Goal: Information Seeking & Learning: Compare options

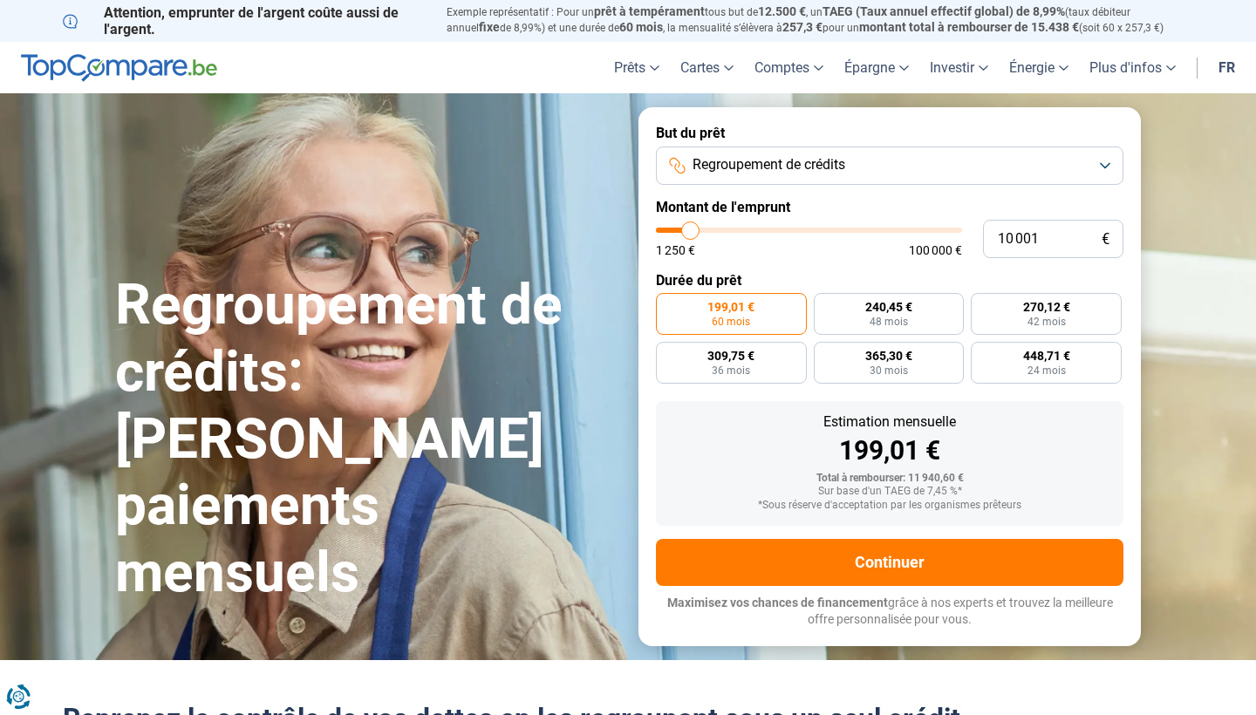
type input "12 000"
type input "12000"
type input "12 500"
type input "12500"
type input "13 250"
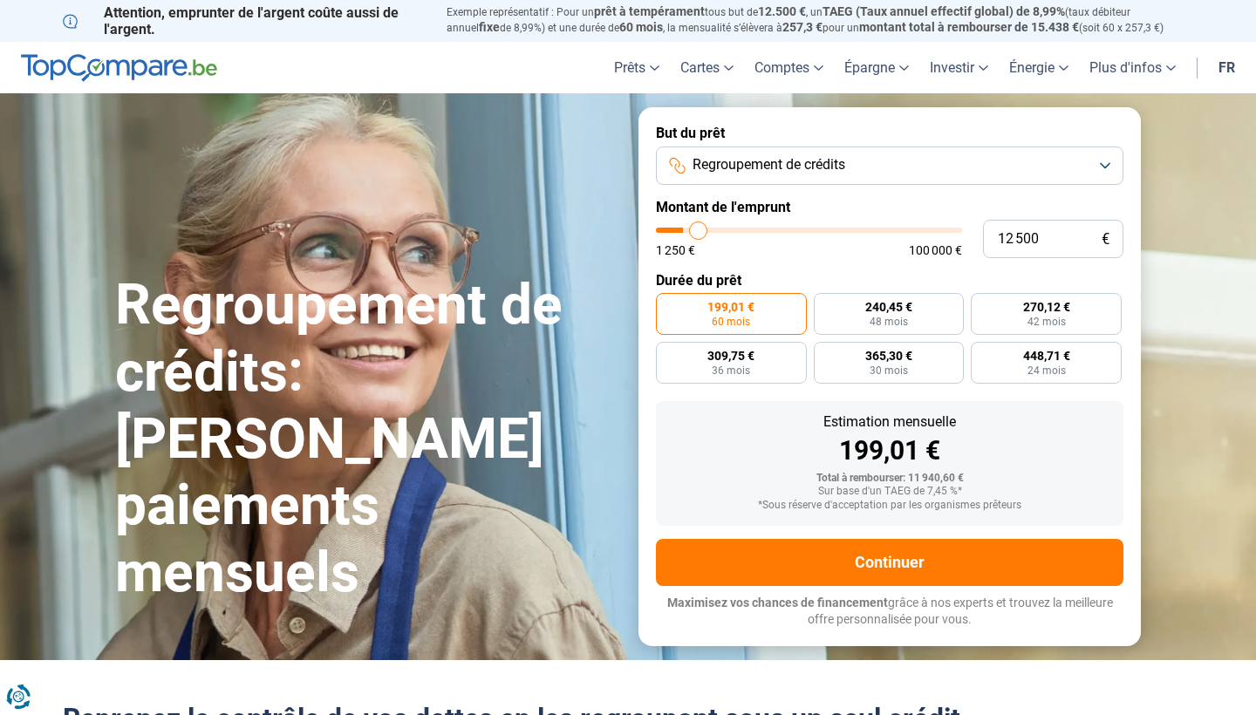
type input "13250"
type input "14 000"
type input "14000"
type input "14 750"
type input "14750"
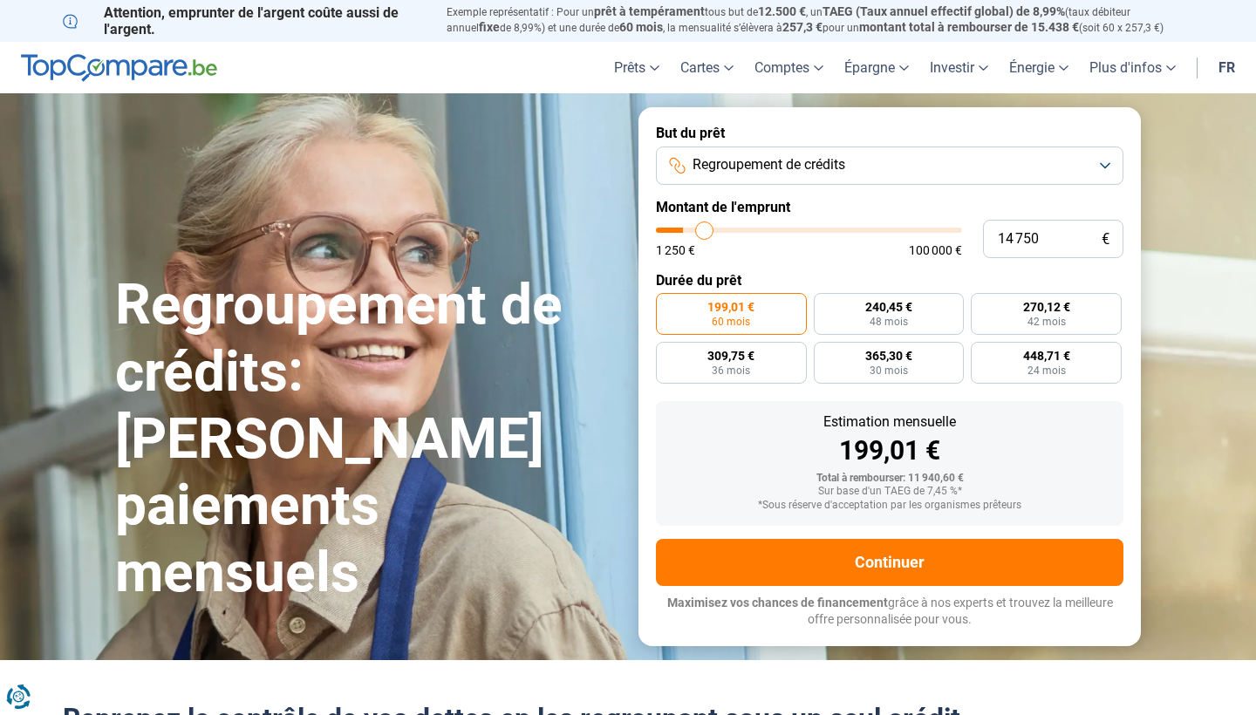
type input "15 250"
type input "15250"
type input "16 250"
type input "16250"
type input "16 750"
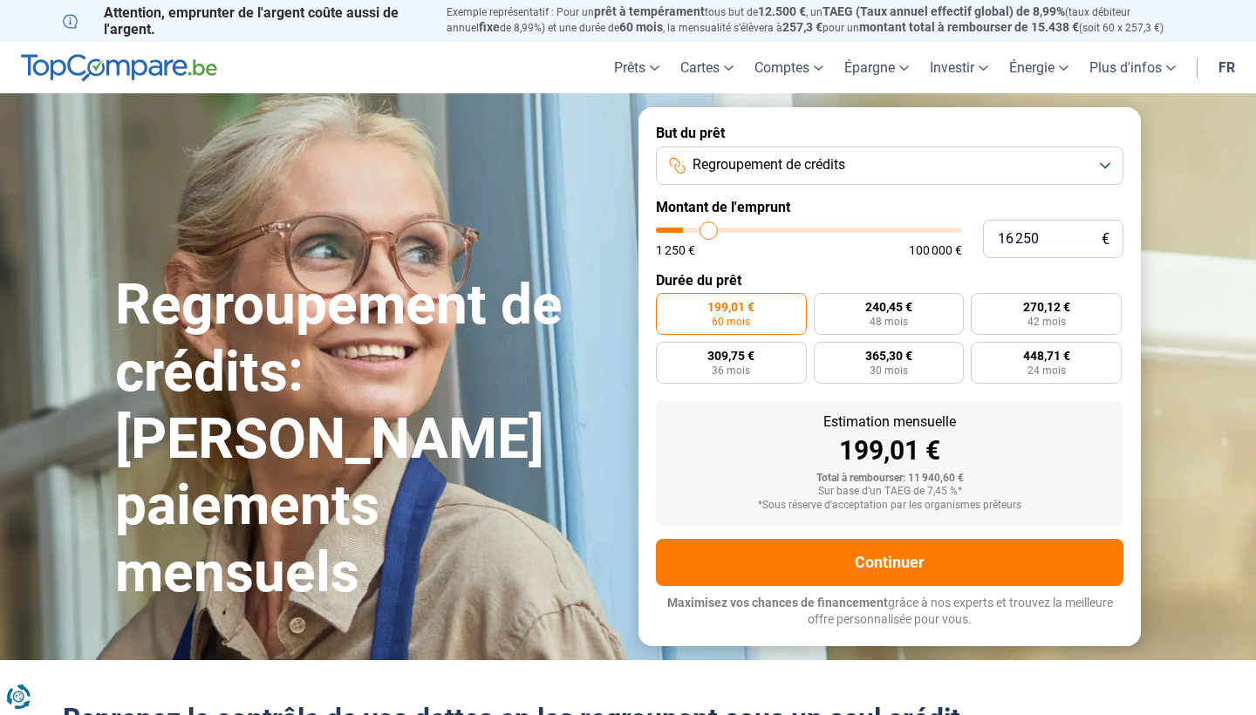
type input "16750"
type input "17 250"
type input "17250"
type input "18 000"
type input "18000"
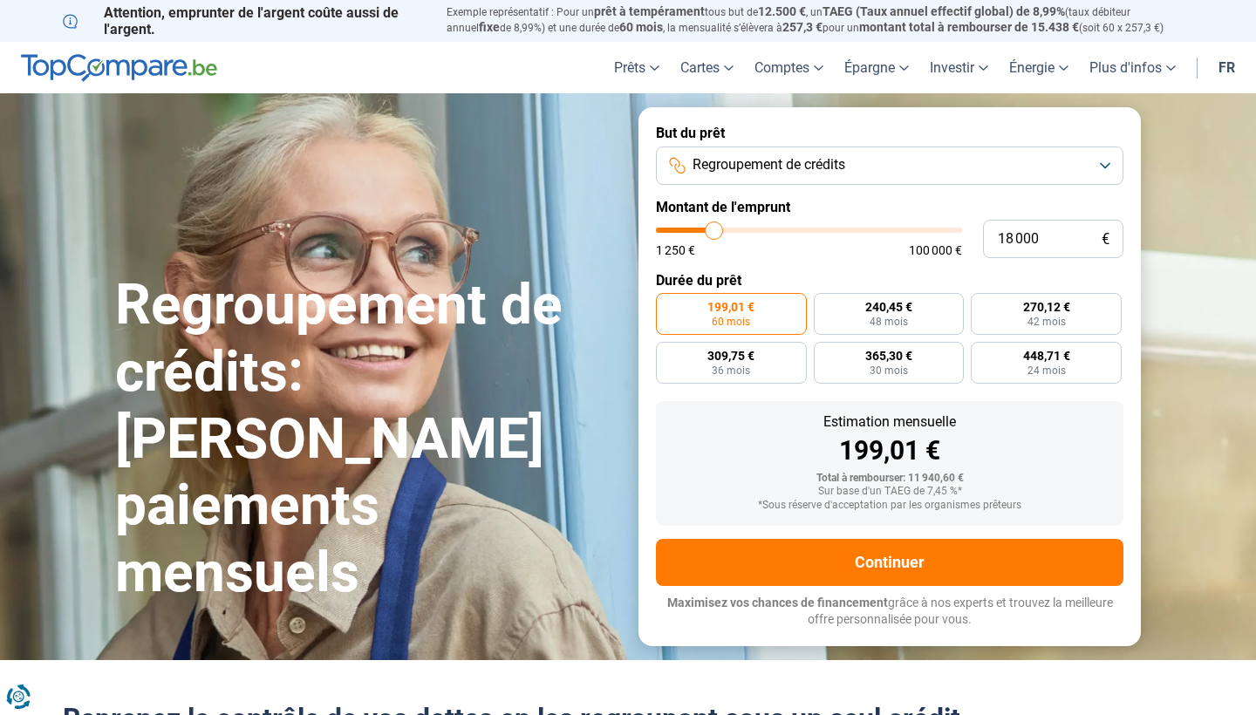
type input "18 500"
type input "18500"
type input "19 250"
type input "19250"
type input "19 750"
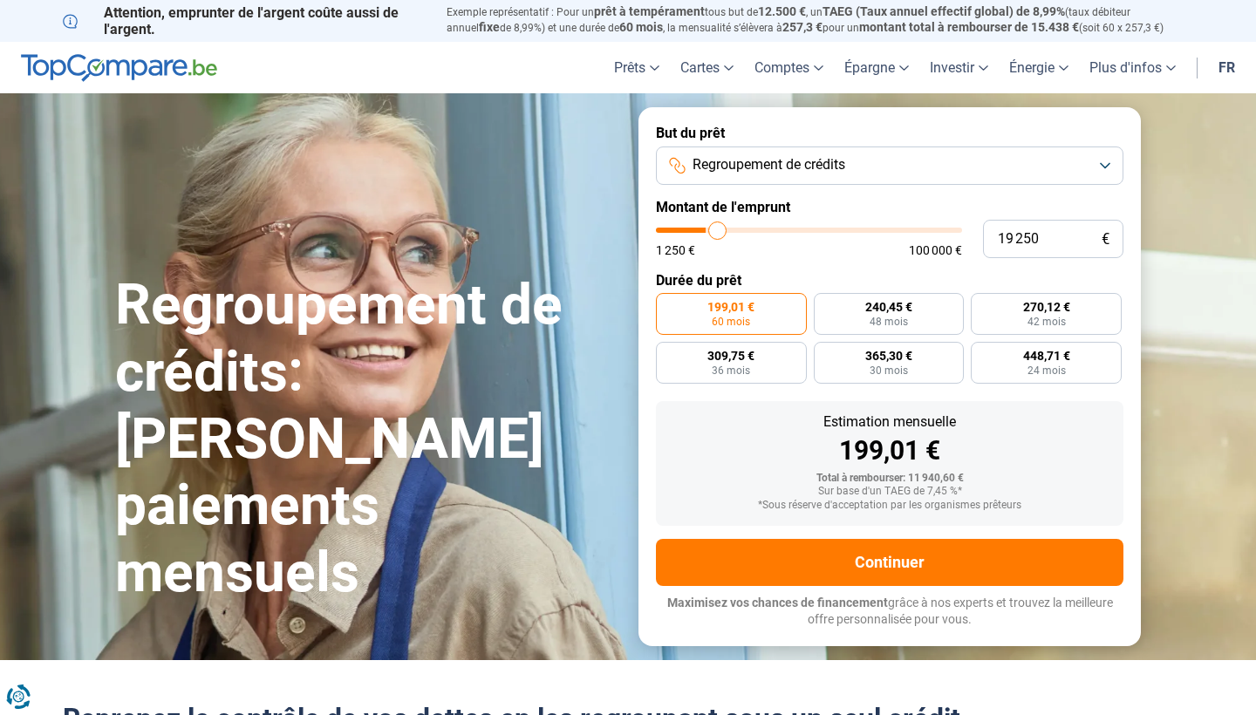
type input "19750"
type input "20 500"
type input "20500"
type input "21 000"
type input "21000"
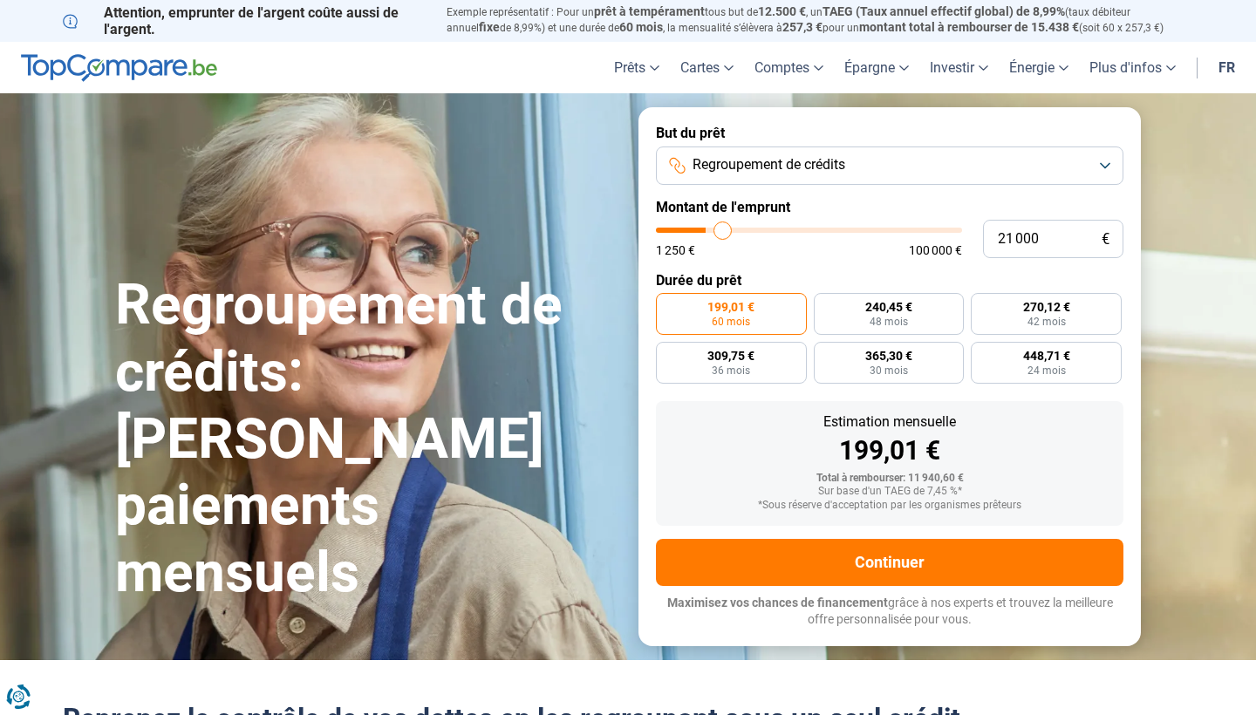
type input "21 250"
type input "21250"
type input "21 500"
type input "21500"
type input "22 000"
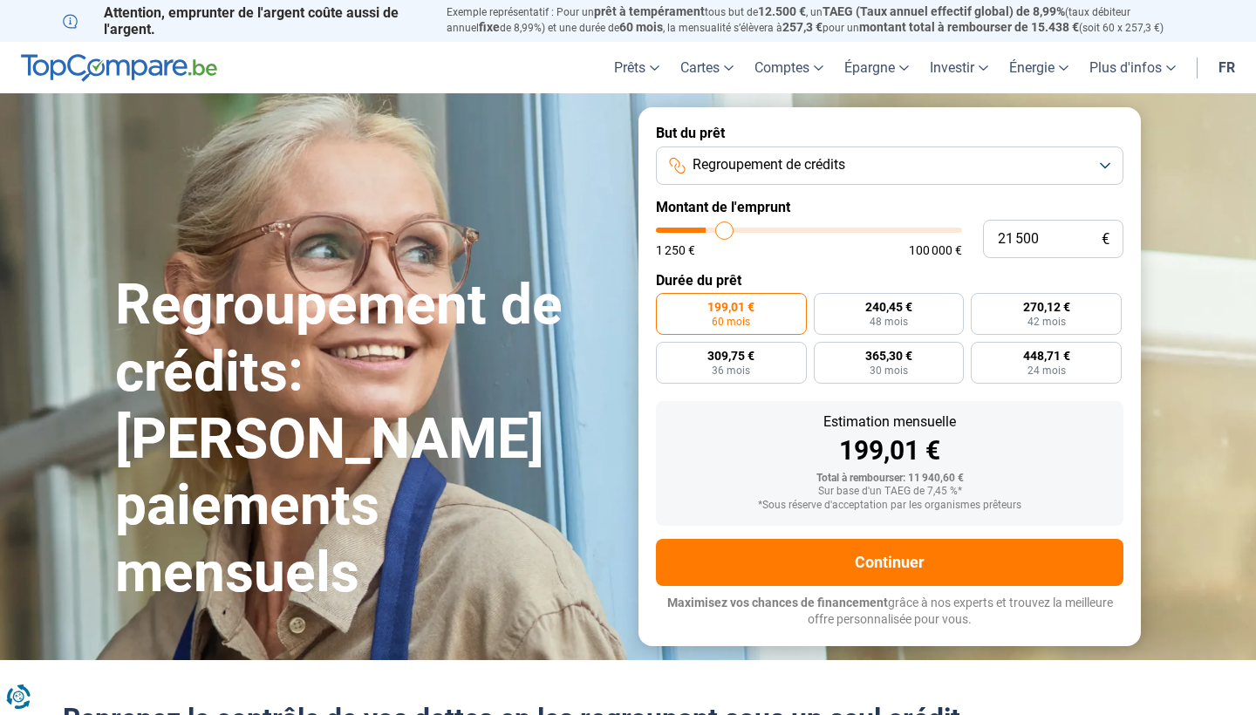
type input "22000"
type input "22 250"
type input "22250"
type input "22 500"
type input "22500"
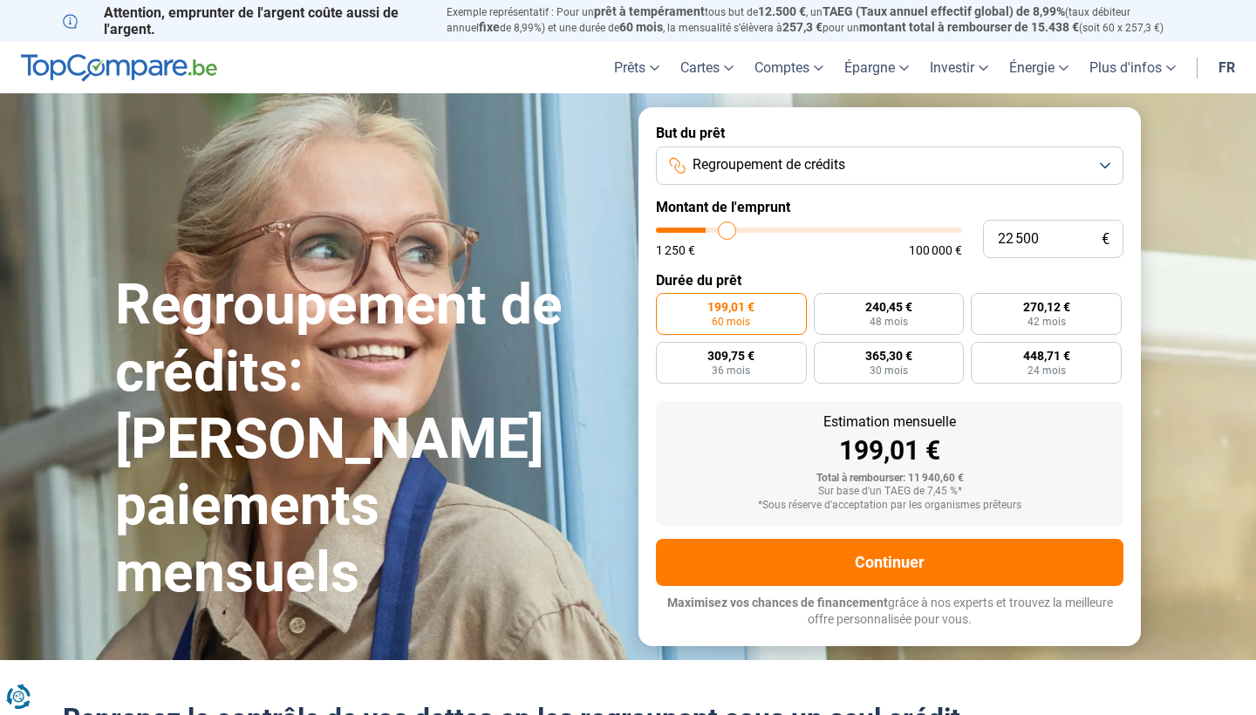
type input "22 750"
drag, startPoint x: 696, startPoint y: 226, endPoint x: 728, endPoint y: 225, distance: 32.3
type input "22750"
click at [728, 228] on input "range" at bounding box center [809, 230] width 306 height 5
radio input "false"
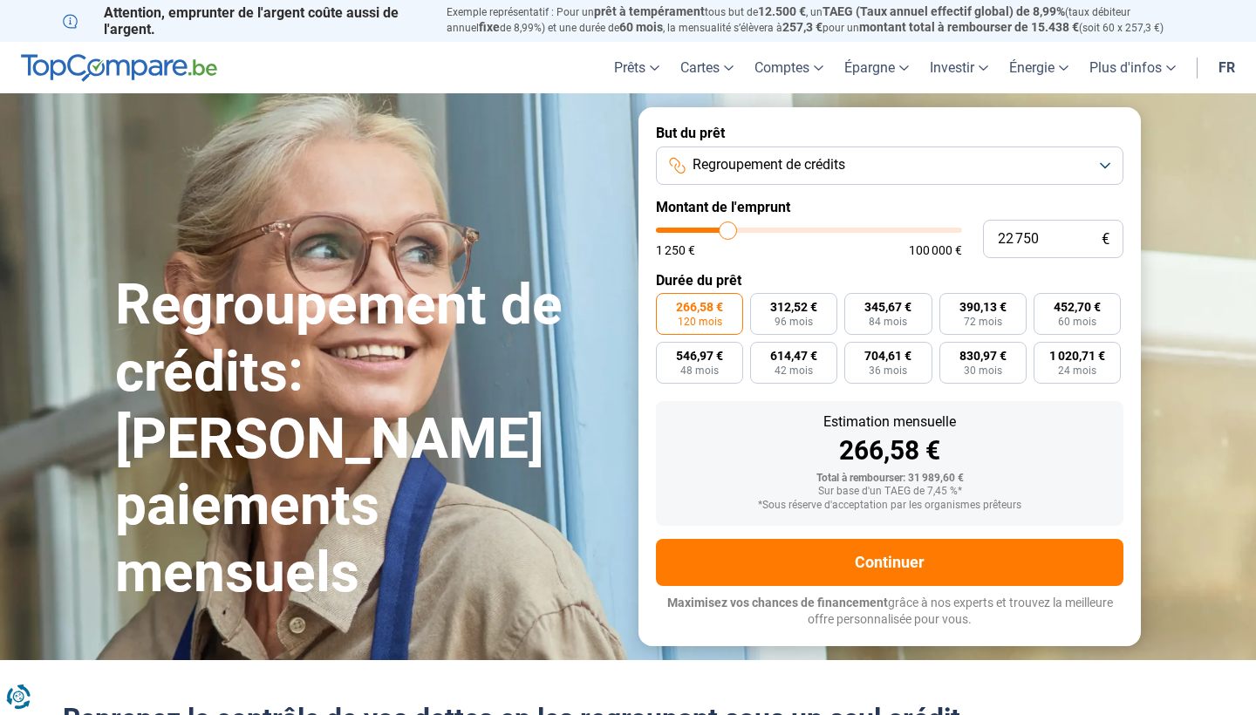
click at [739, 178] on button "Regroupement de crédits" at bounding box center [890, 166] width 468 height 38
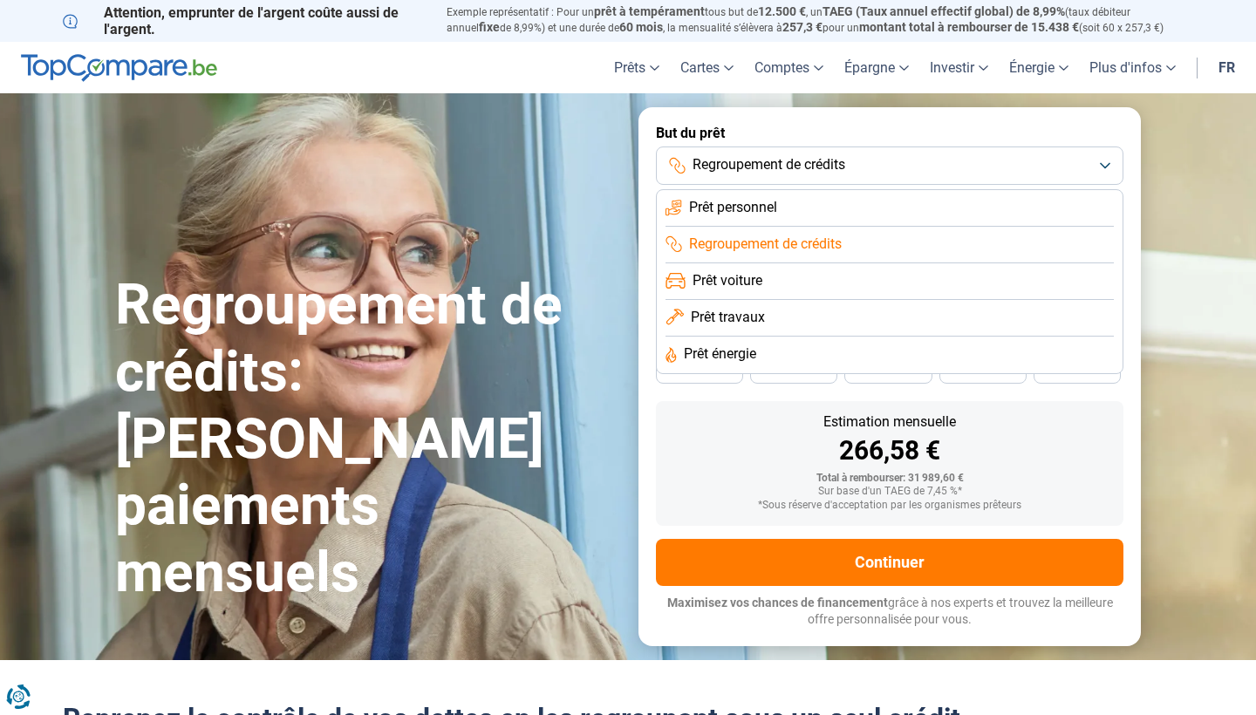
click at [738, 201] on span "Prêt personnel" at bounding box center [733, 207] width 88 height 19
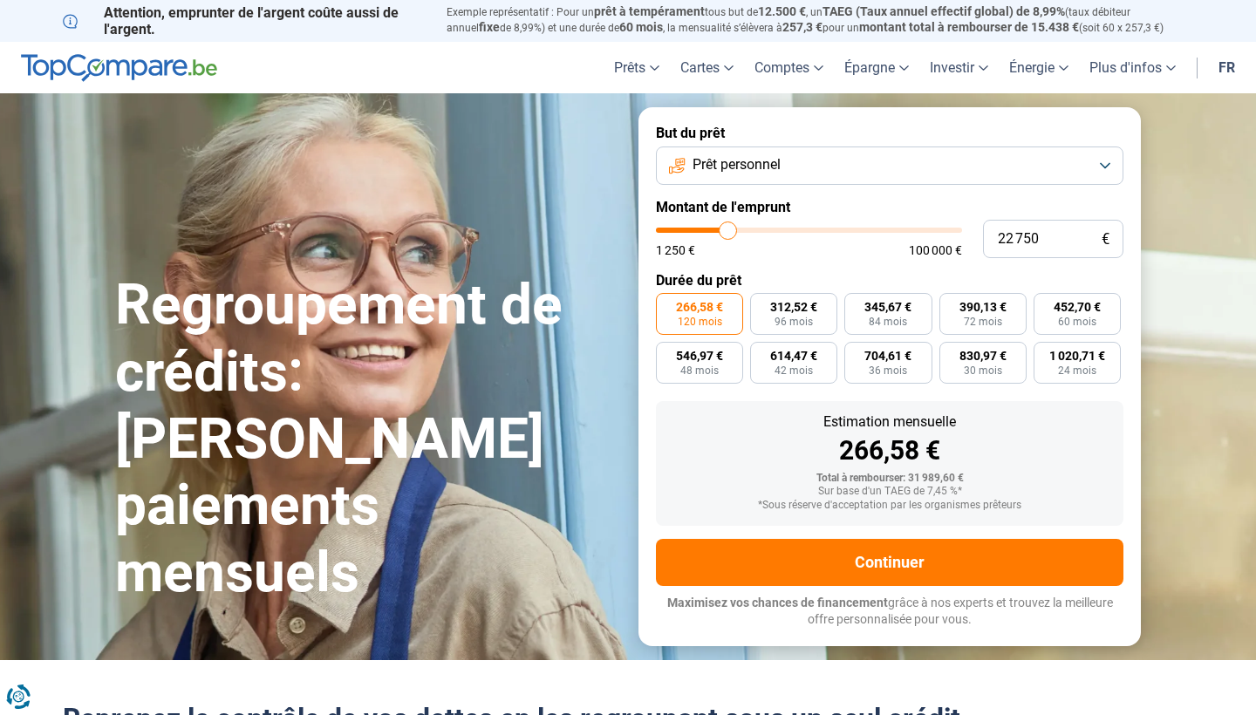
type input "24 000"
type input "24000"
type input "23 750"
type input "23750"
type input "22 750"
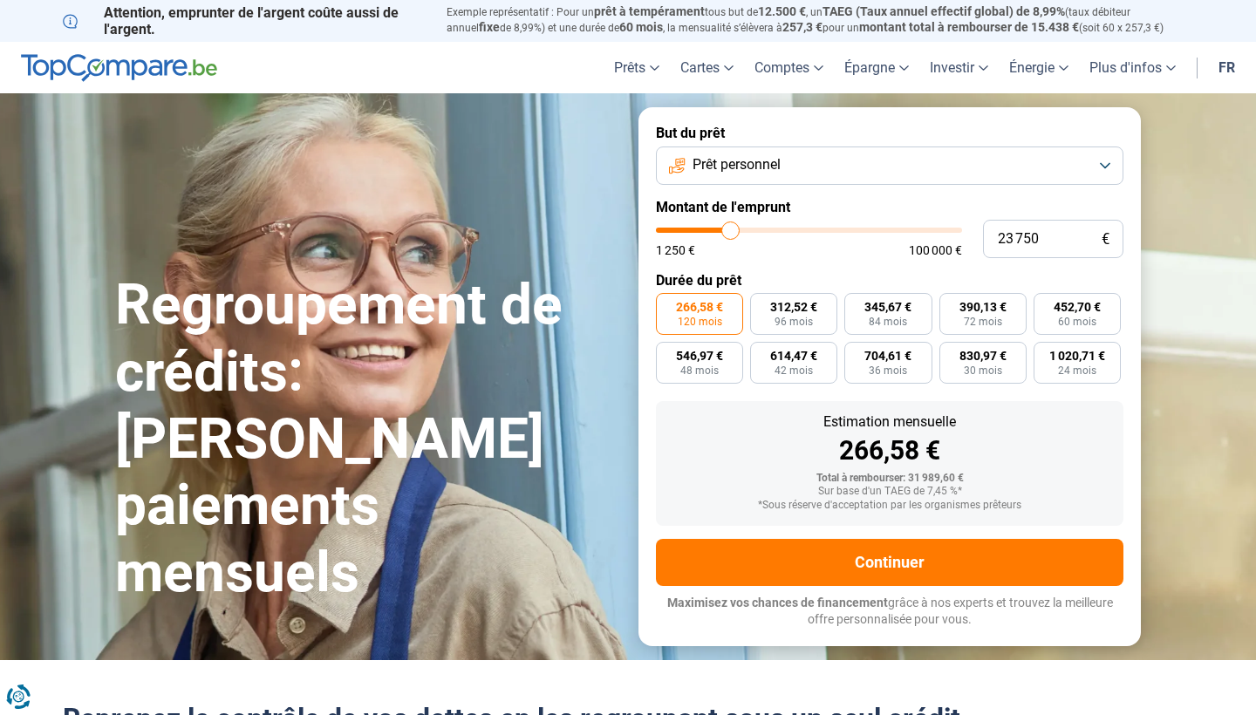
type input "22750"
type input "21 250"
type input "21250"
type input "19 750"
type input "19750"
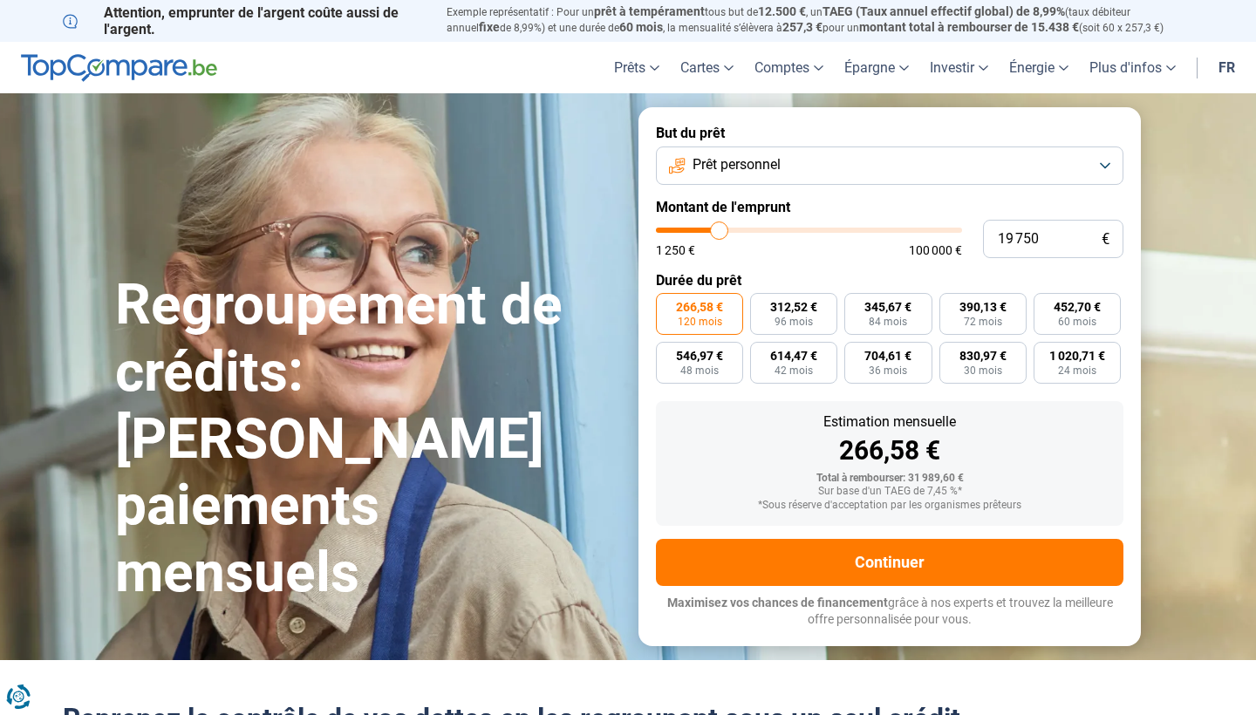
type input "18 250"
type input "18250"
type input "17 000"
type input "17000"
type input "16 250"
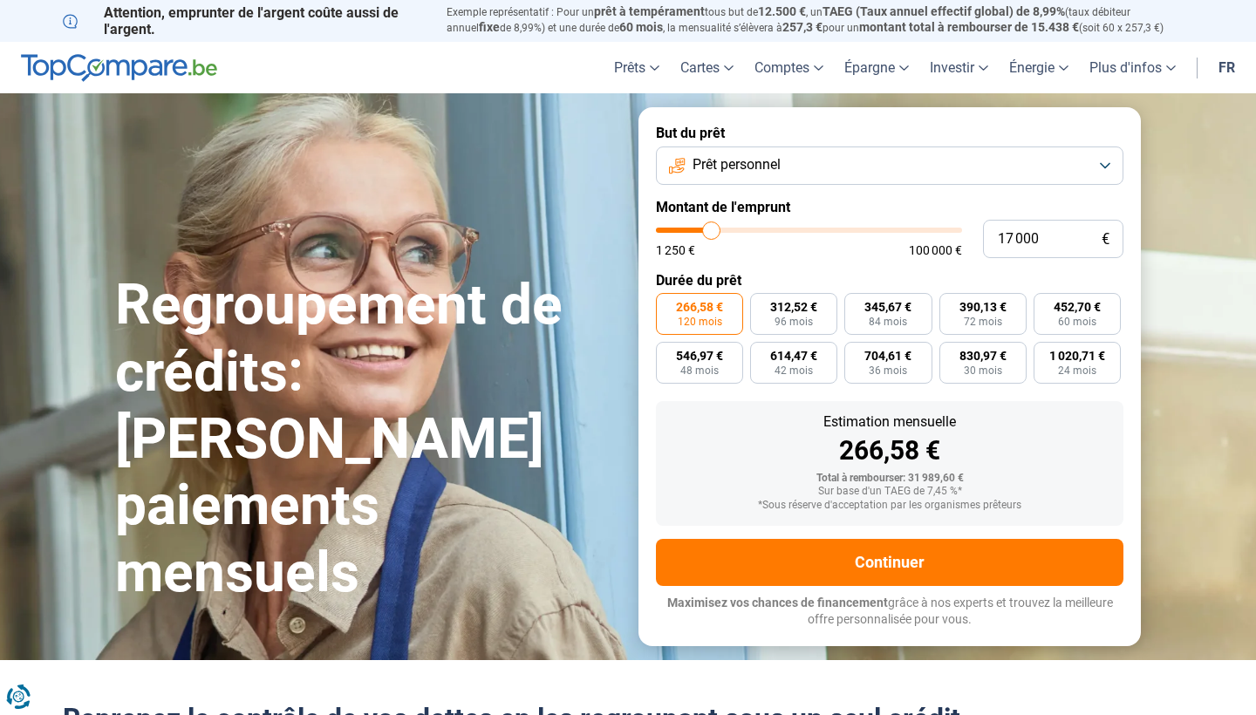
type input "16250"
type input "15 250"
type input "15250"
type input "14 750"
type input "14750"
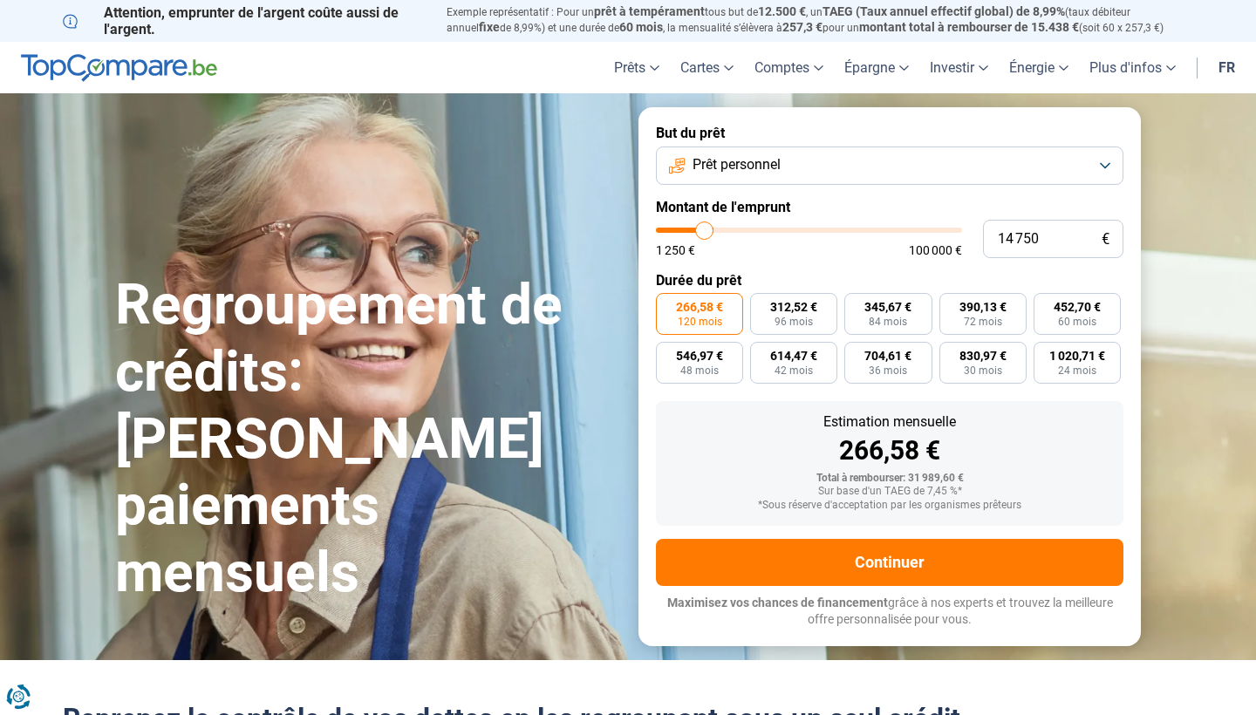
type input "14 250"
type input "14250"
type input "14 750"
type input "14750"
type input "15 000"
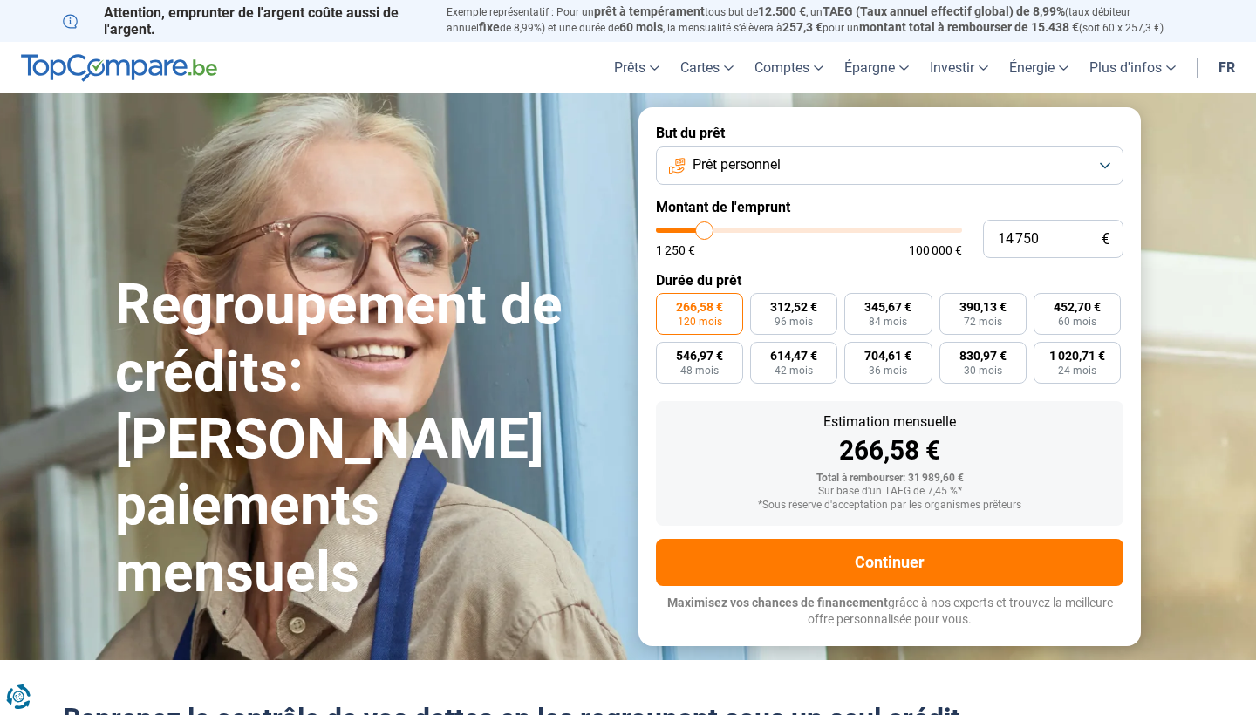
type input "15000"
type input "15 250"
type input "15250"
type input "15 000"
drag, startPoint x: 733, startPoint y: 228, endPoint x: 706, endPoint y: 231, distance: 27.3
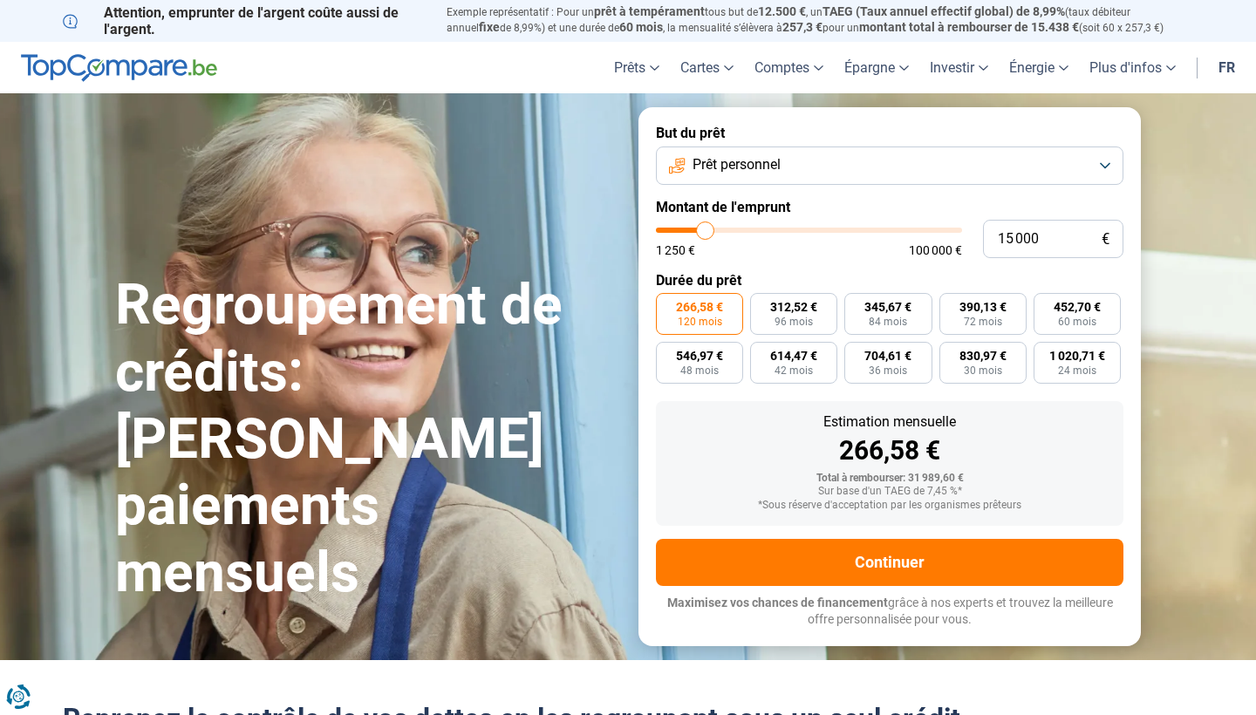
type input "15000"
click at [706, 231] on input "range" at bounding box center [809, 230] width 306 height 5
radio input "true"
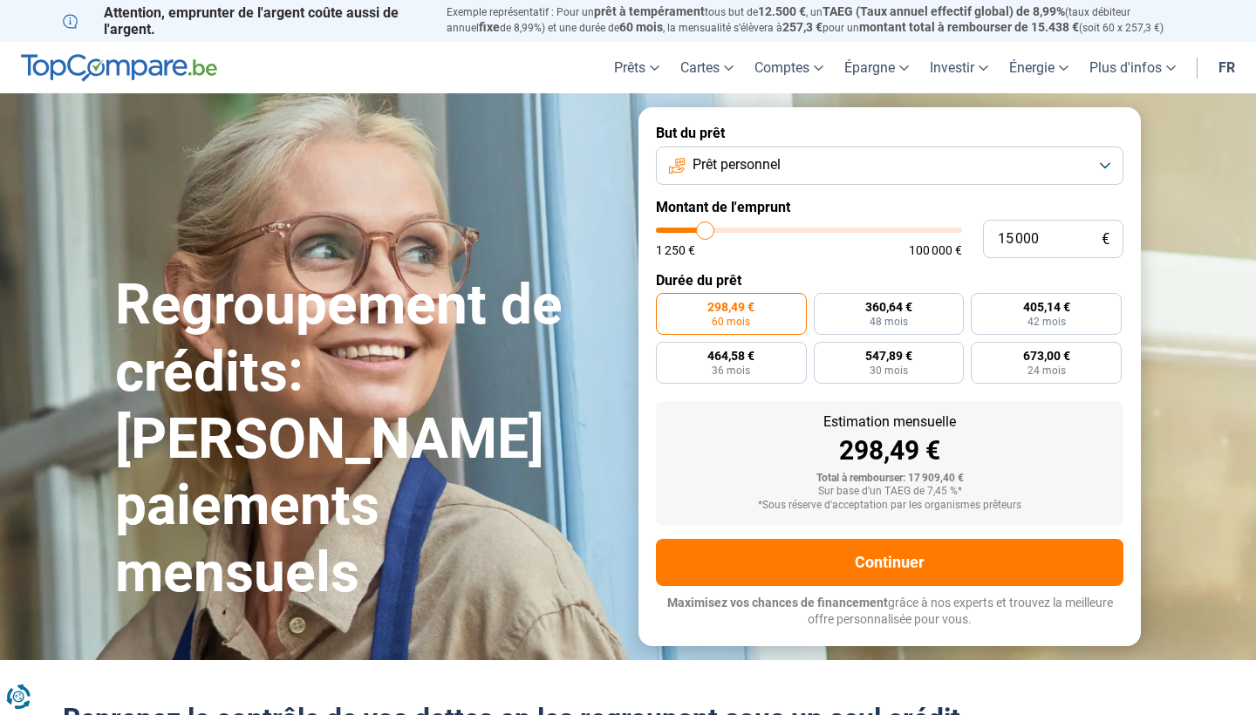
type input "14 750"
type input "14750"
type input "14 250"
type input "14250"
type input "14 000"
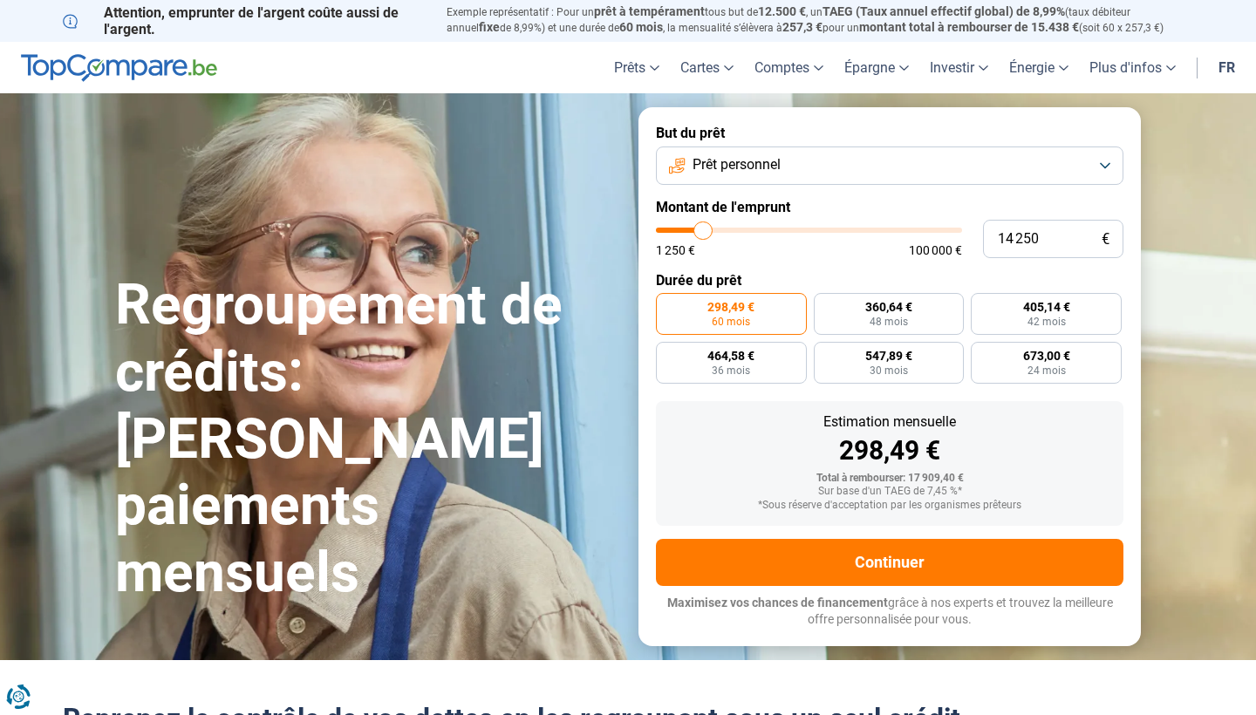
type input "14000"
type input "13 750"
type input "13750"
type input "13 500"
type input "13500"
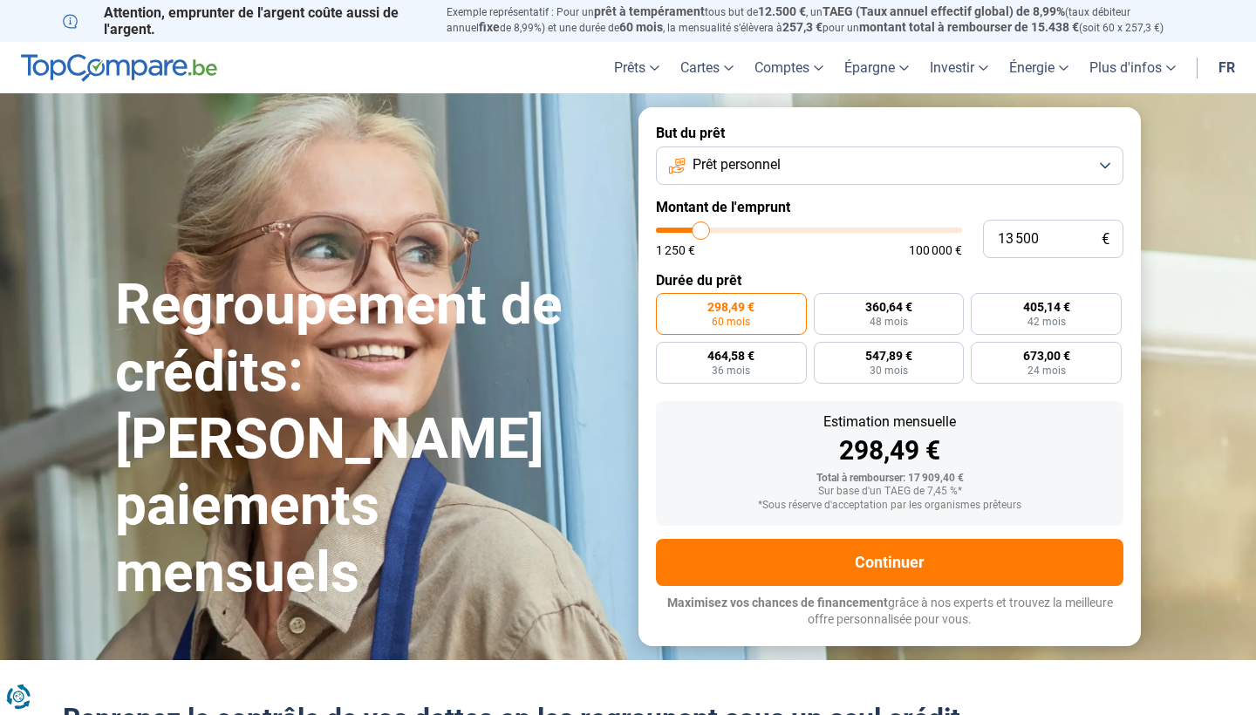
type input "13 250"
type input "13250"
type input "12 750"
type input "12750"
type input "12 500"
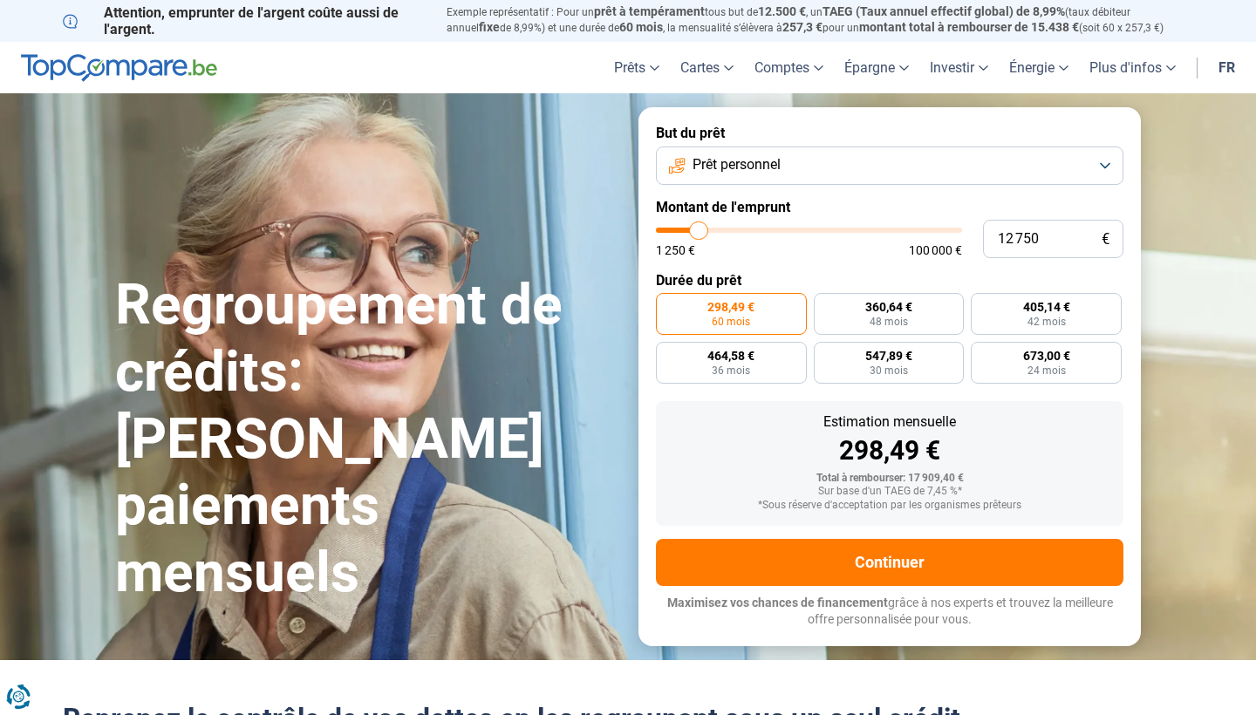
type input "12500"
type input "12 250"
type input "12250"
type input "12 000"
type input "12000"
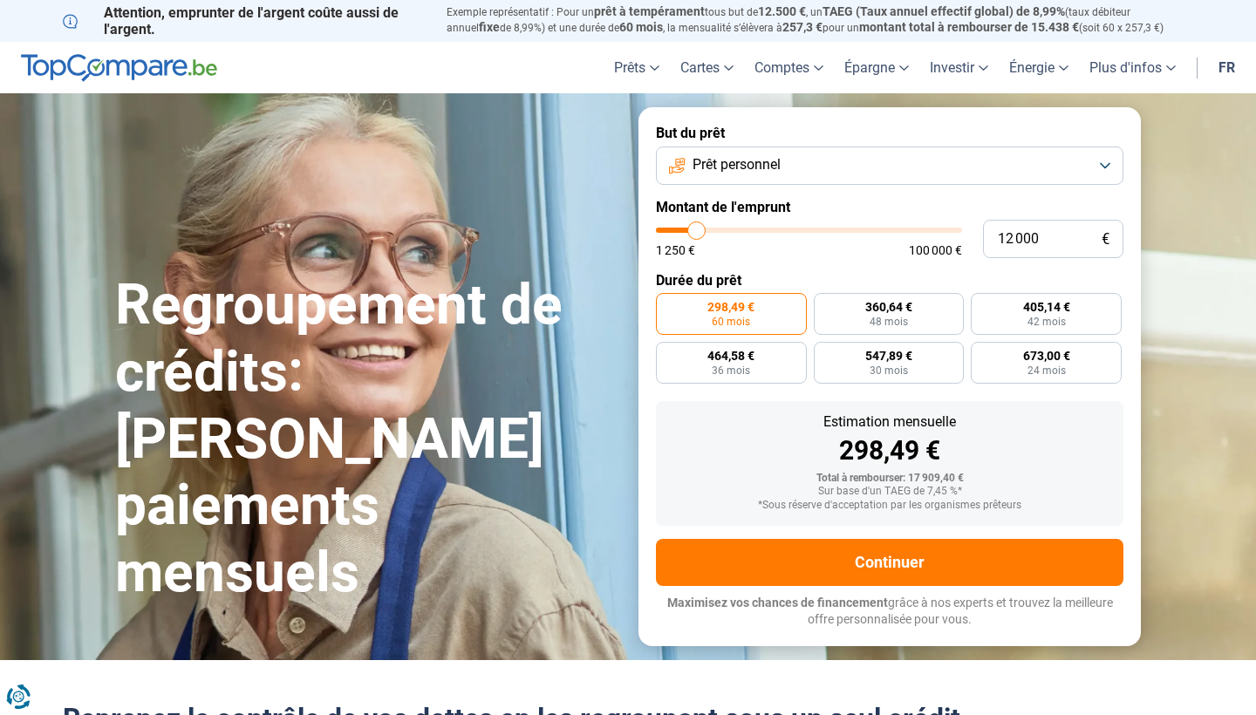
type input "11 750"
type input "11750"
type input "11 250"
type input "11250"
type input "11 000"
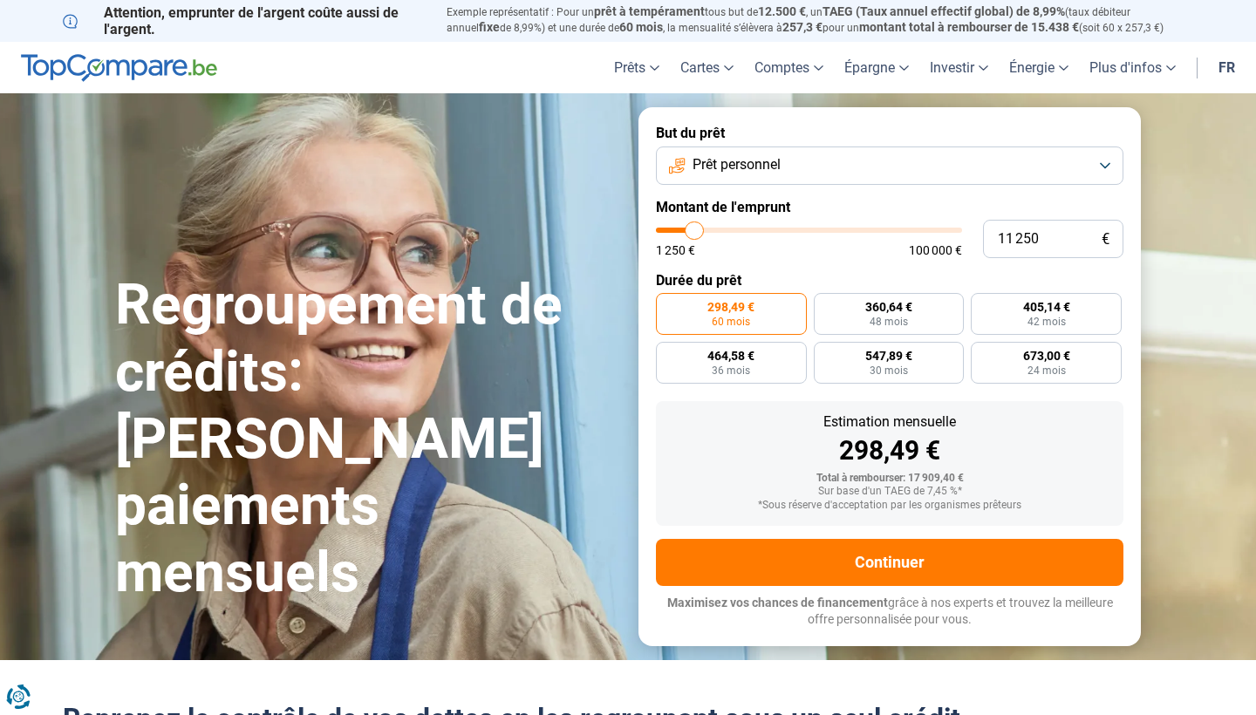
type input "11000"
type input "10 750"
drag, startPoint x: 706, startPoint y: 231, endPoint x: 693, endPoint y: 232, distance: 12.2
type input "10750"
click at [693, 232] on input "range" at bounding box center [809, 230] width 306 height 5
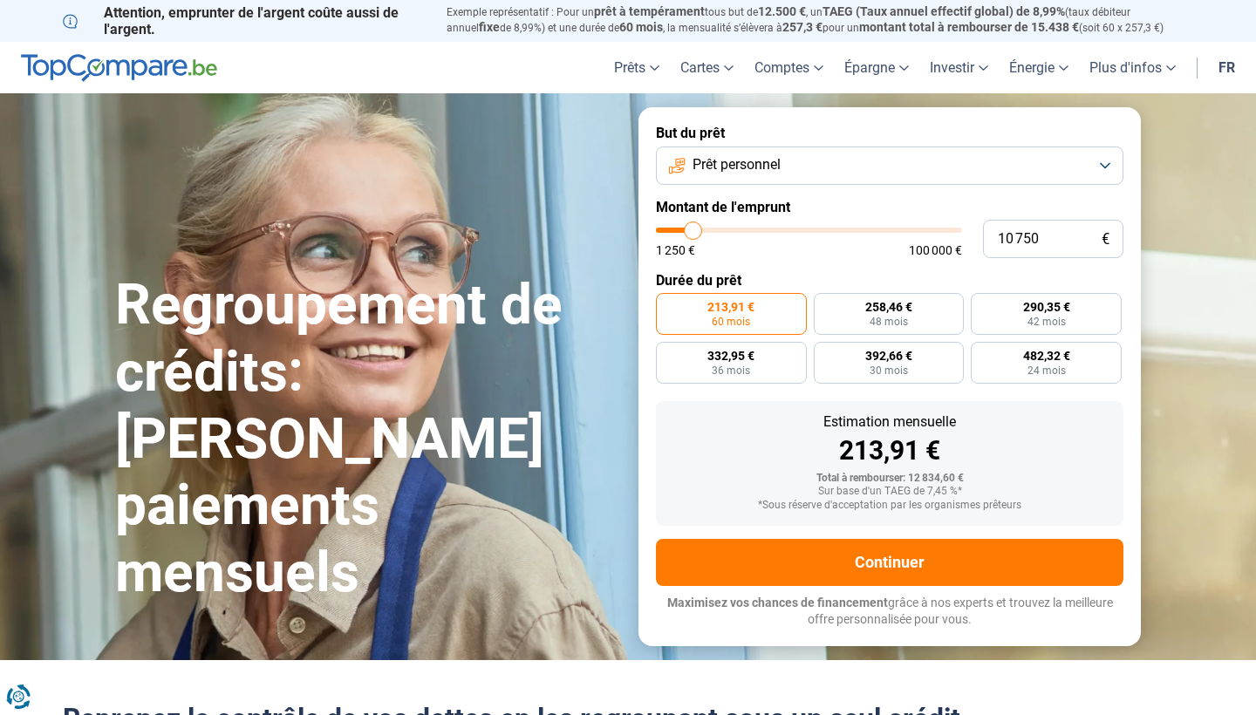
type input "10 500"
type input "10500"
type input "10 250"
type input "10250"
type input "9 750"
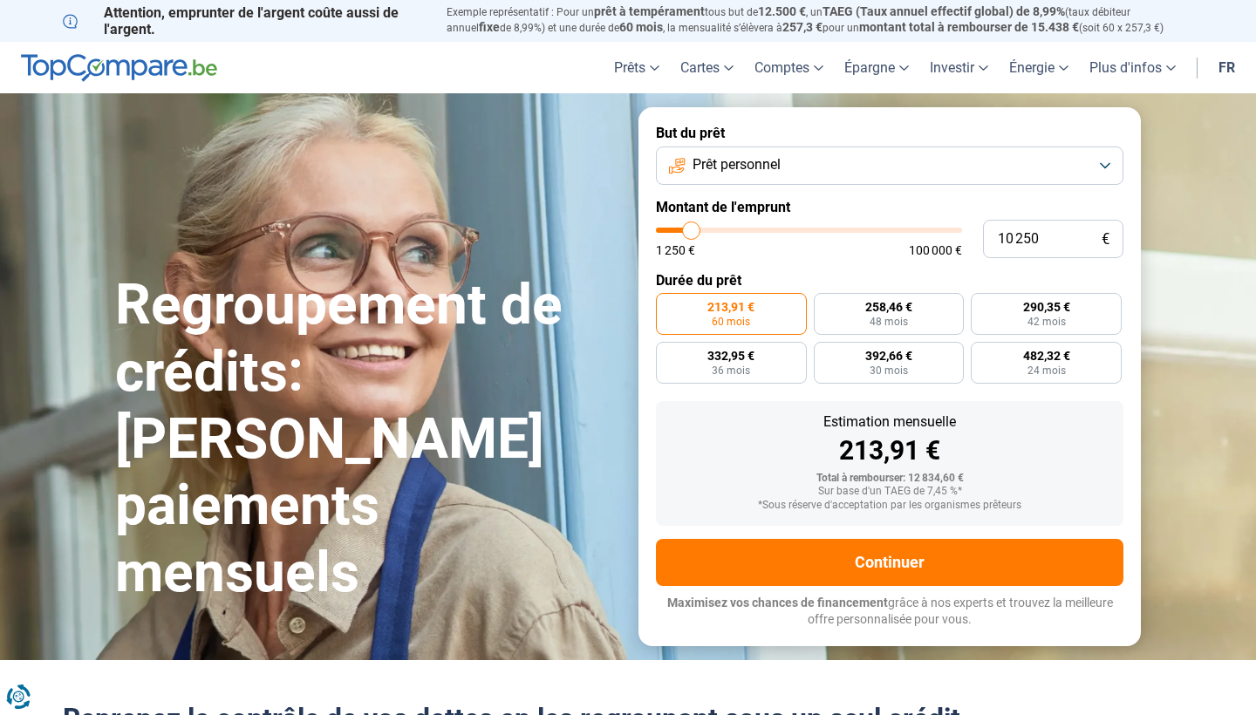
type input "9750"
type input "9 500"
type input "9500"
type input "9 750"
type input "9750"
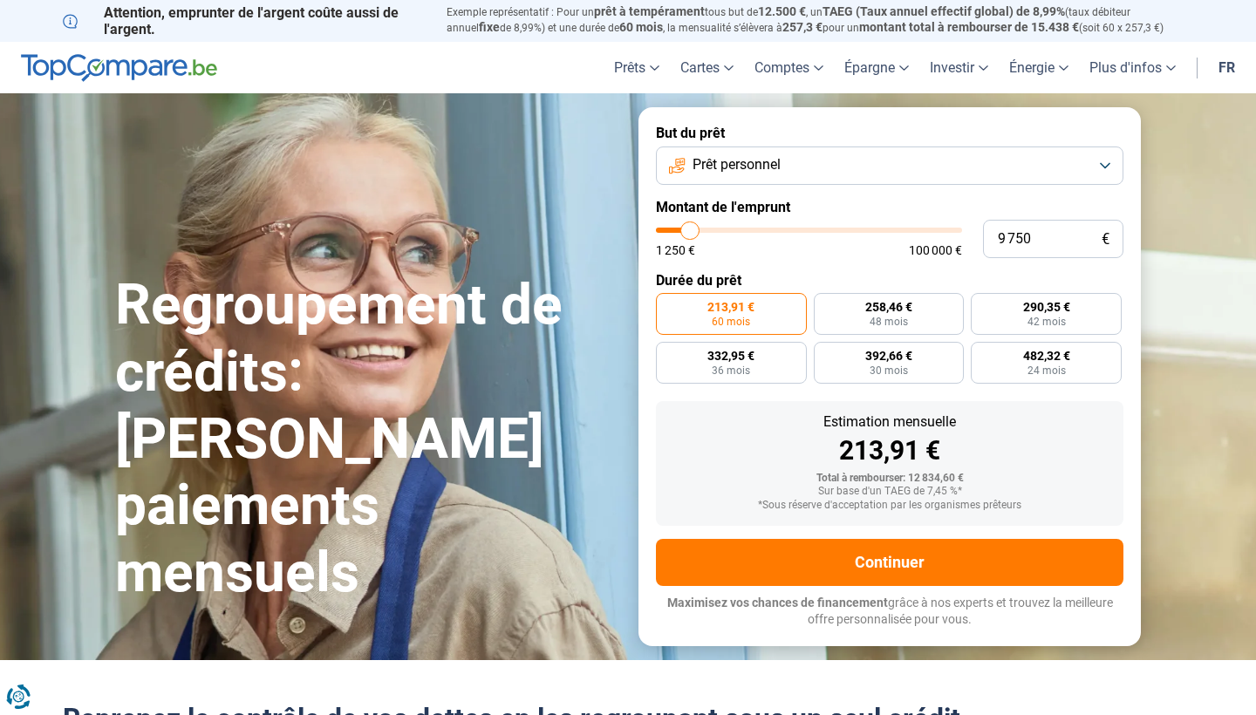
type input "10 250"
type input "10250"
type input "10 500"
type input "10500"
type input "10 750"
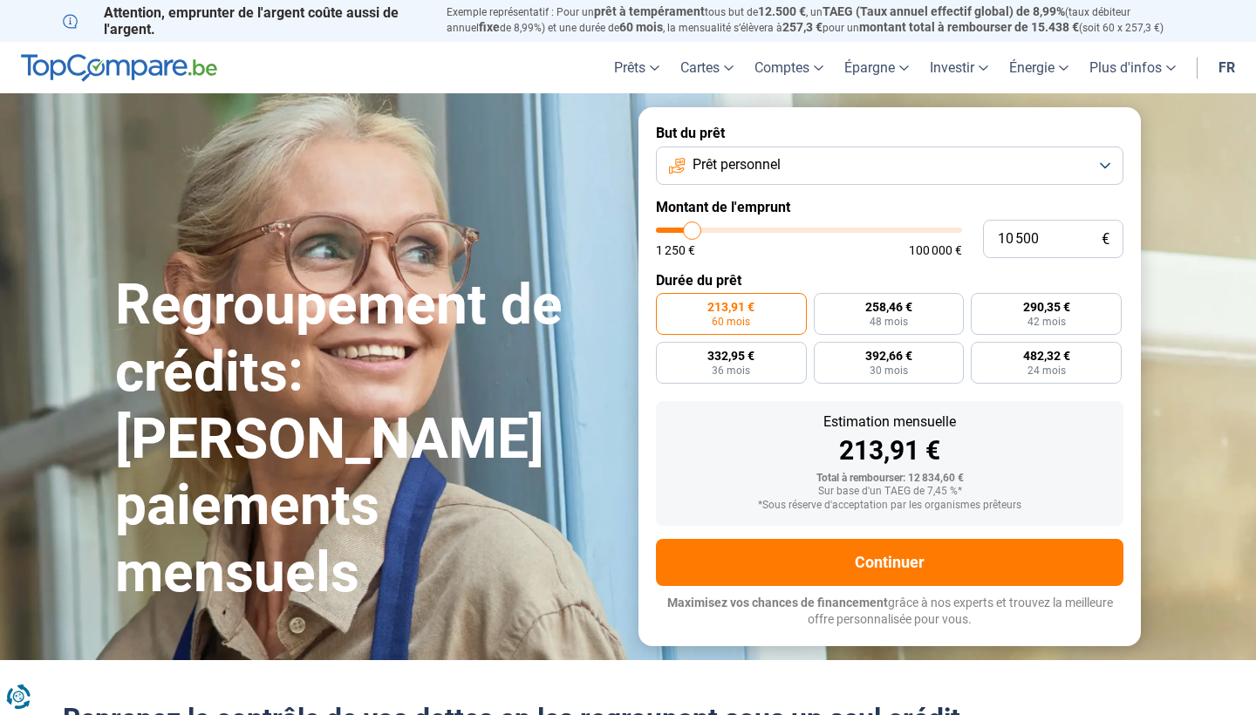
type input "10750"
type input "11 000"
type input "11000"
type input "11 250"
type input "11250"
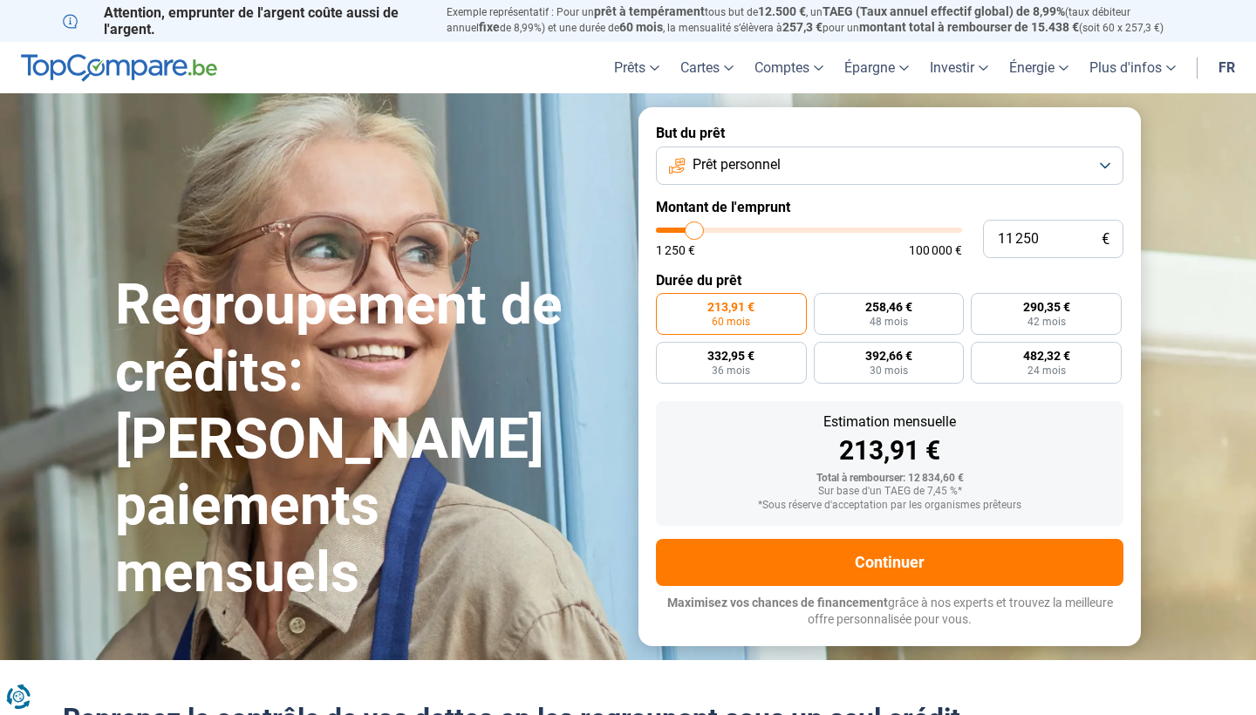
type input "11 000"
type input "11000"
type input "10 750"
type input "10750"
type input "10 500"
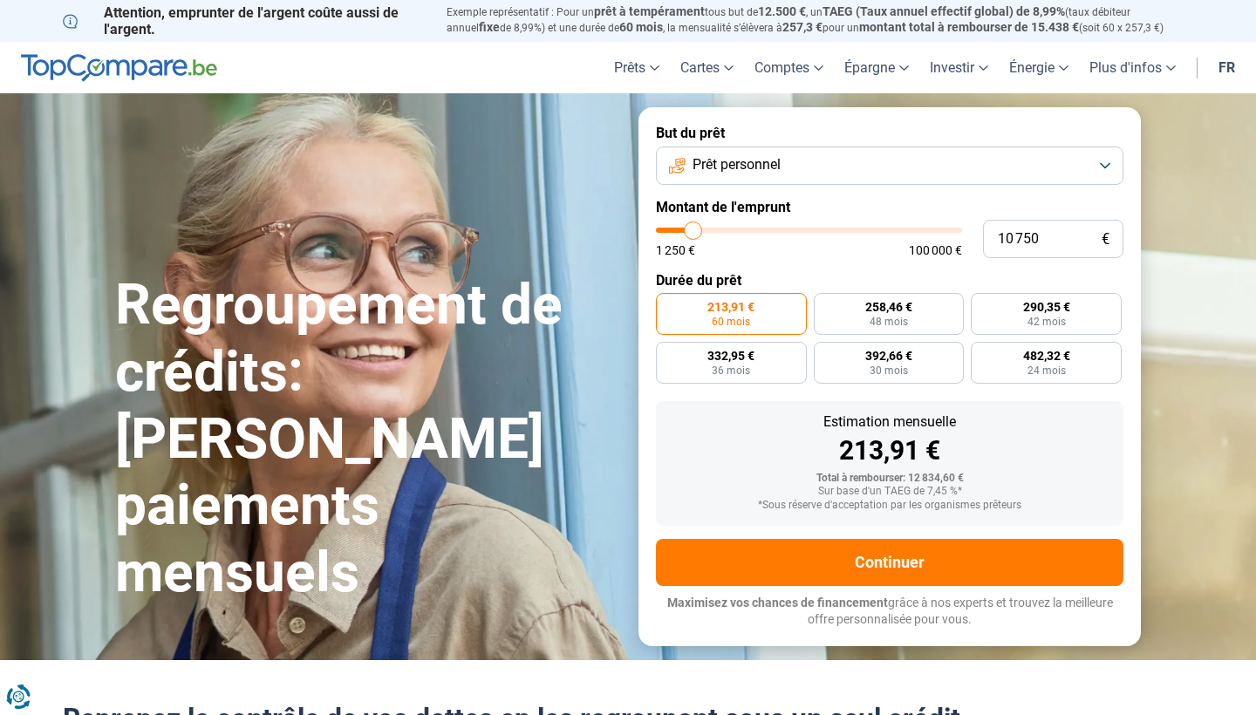
type input "10500"
type input "10 250"
type input "10250"
type input "9 750"
type input "9750"
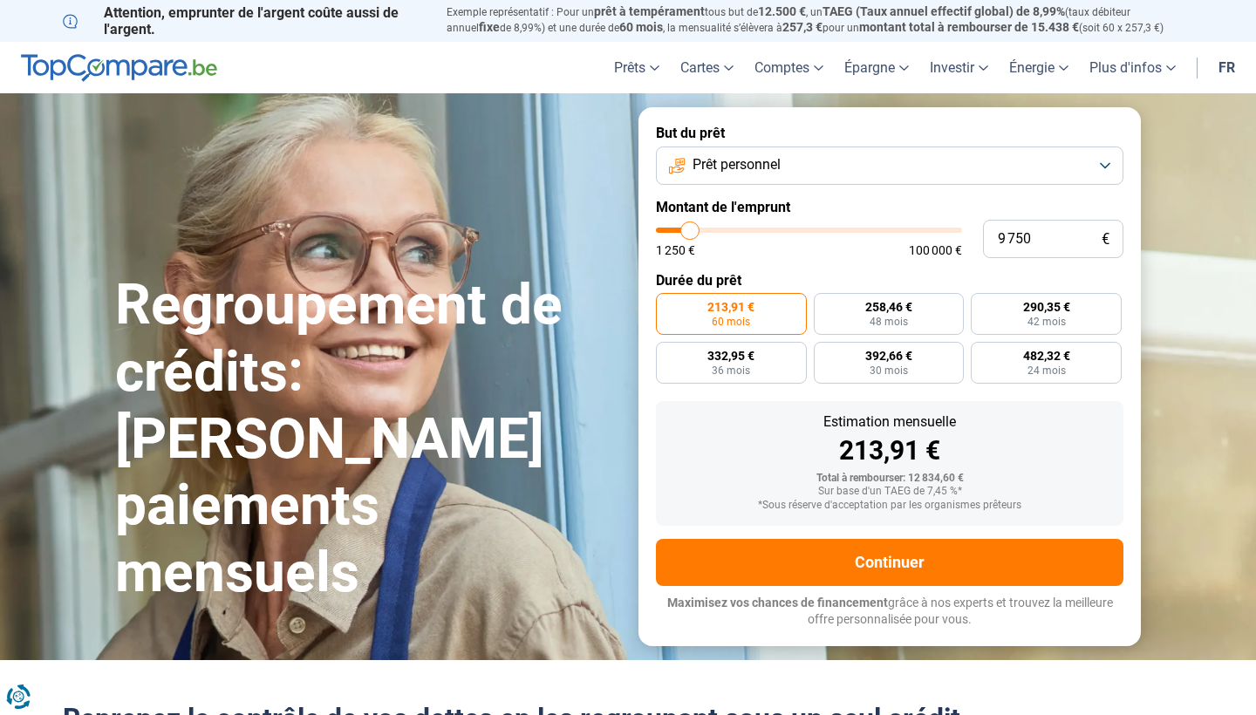
type input "9 500"
type input "9500"
type input "9 750"
type input "9750"
type input "10 250"
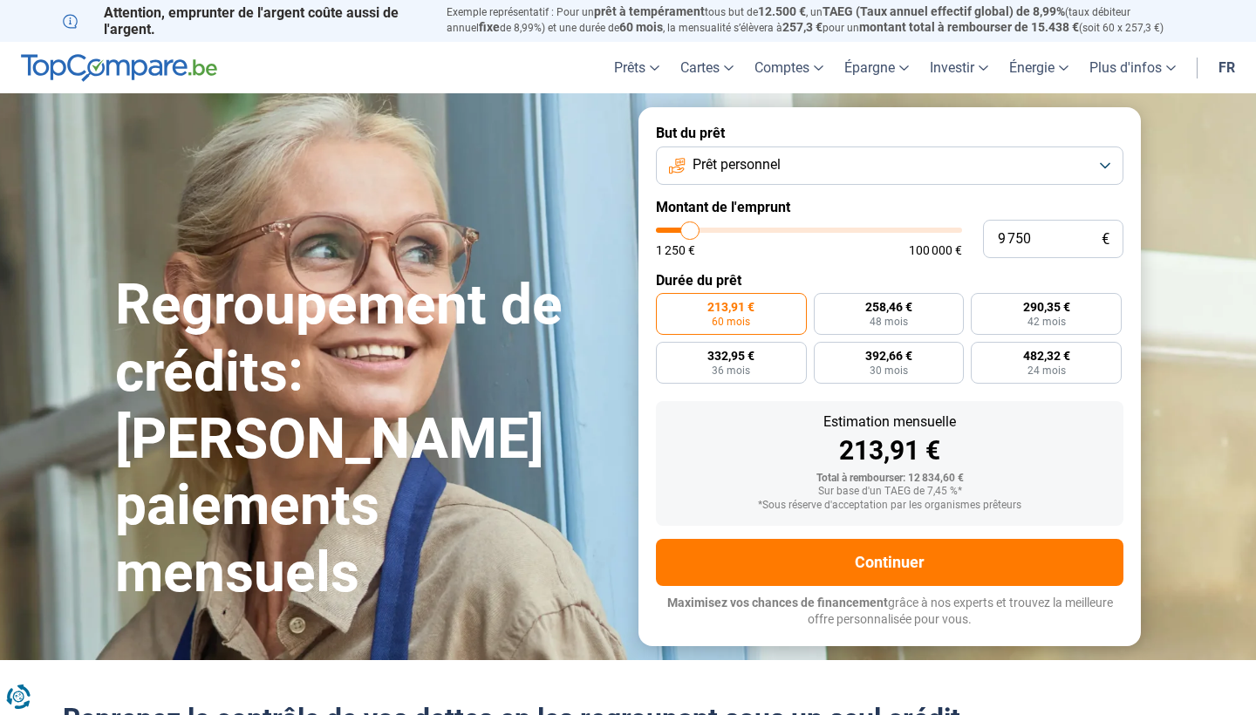
type input "10250"
type input "9 750"
type input "9750"
click at [691, 233] on input "range" at bounding box center [809, 230] width 306 height 5
radio input "true"
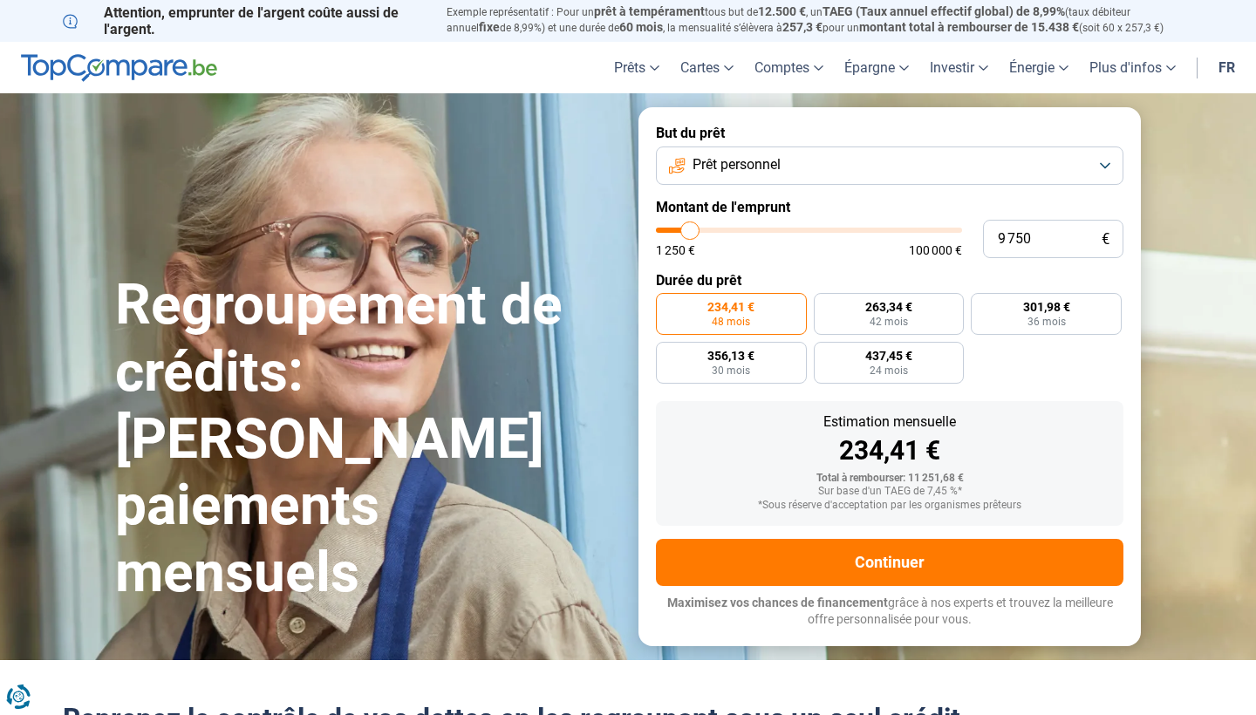
type input "9 500"
type input "9500"
type input "9 750"
type input "9750"
type input "10 250"
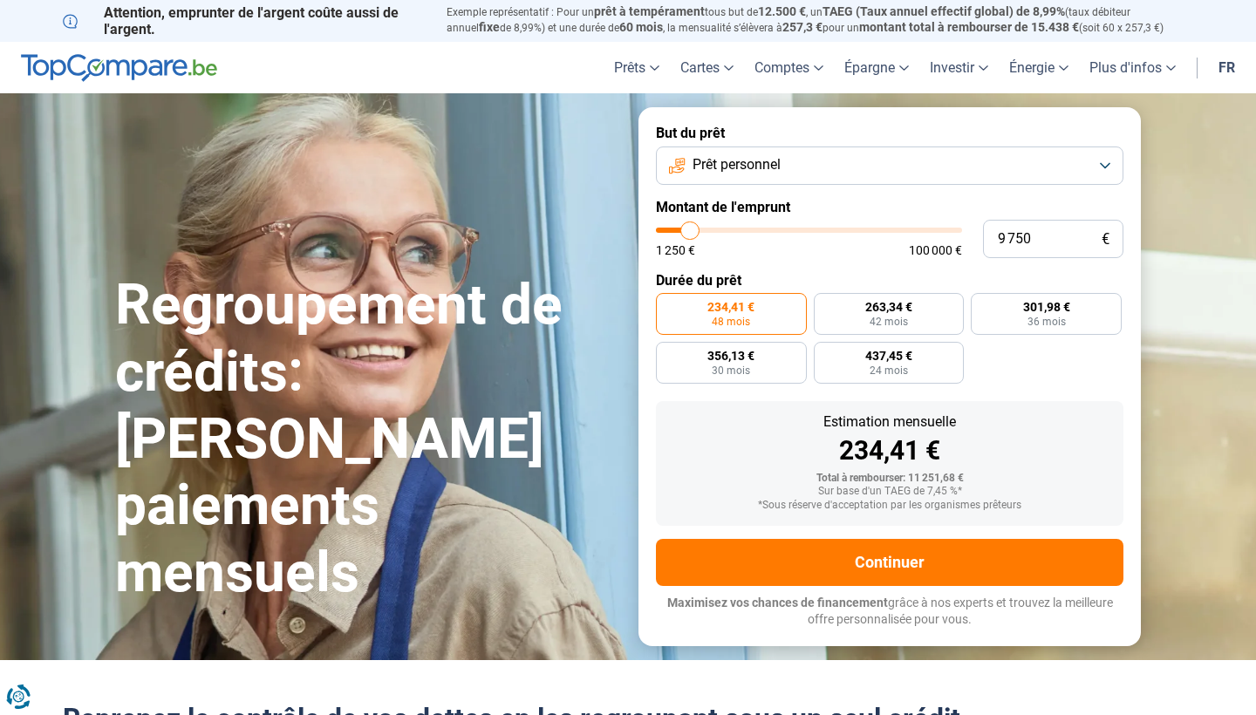
type input "10250"
type input "10 500"
type input "10500"
type input "10 750"
type input "10750"
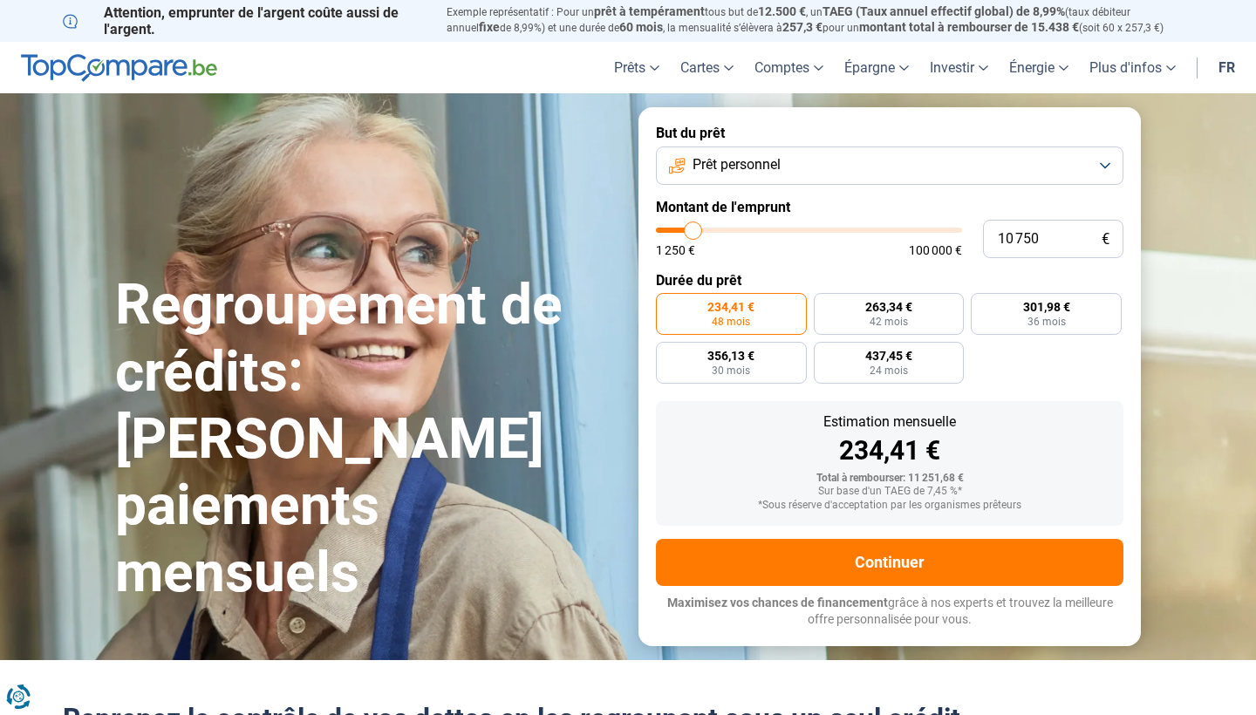
click at [693, 233] on input "range" at bounding box center [809, 230] width 306 height 5
radio input "false"
type input "11 000"
type input "11000"
type input "11 250"
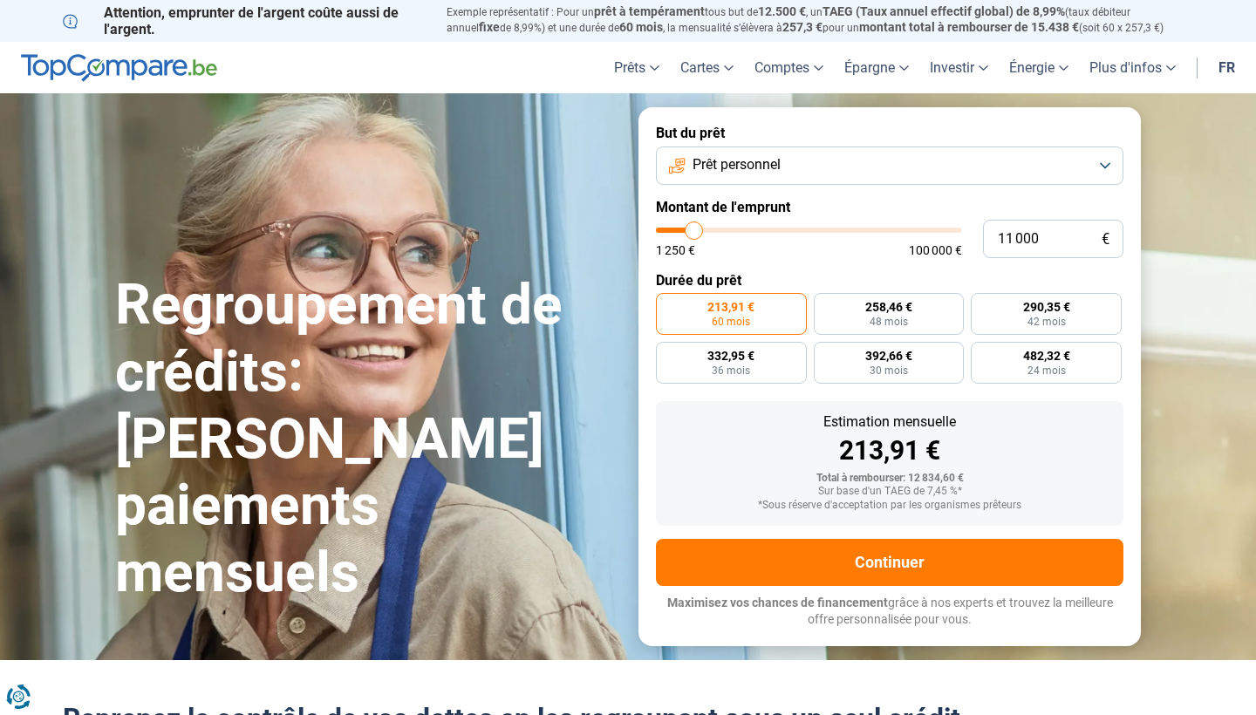
type input "11250"
type input "11 750"
type input "11750"
type input "12 000"
type input "12000"
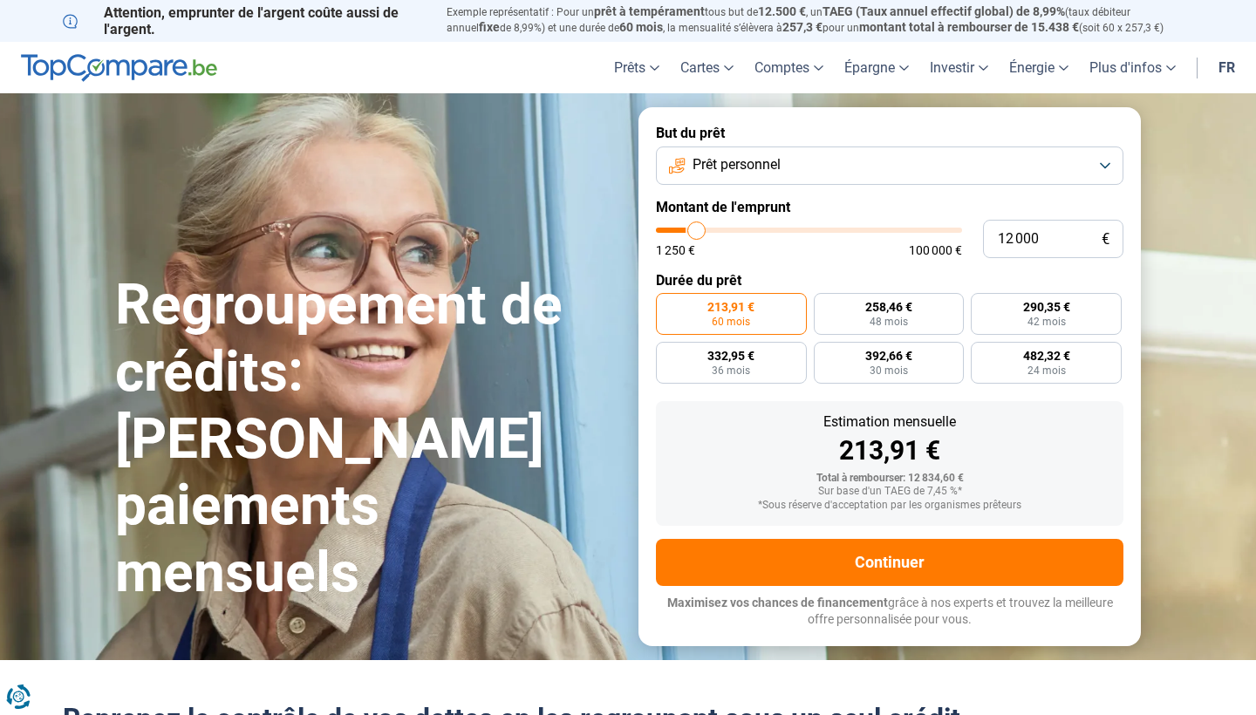
type input "12 250"
type input "12250"
type input "12 500"
type input "12500"
type input "12 750"
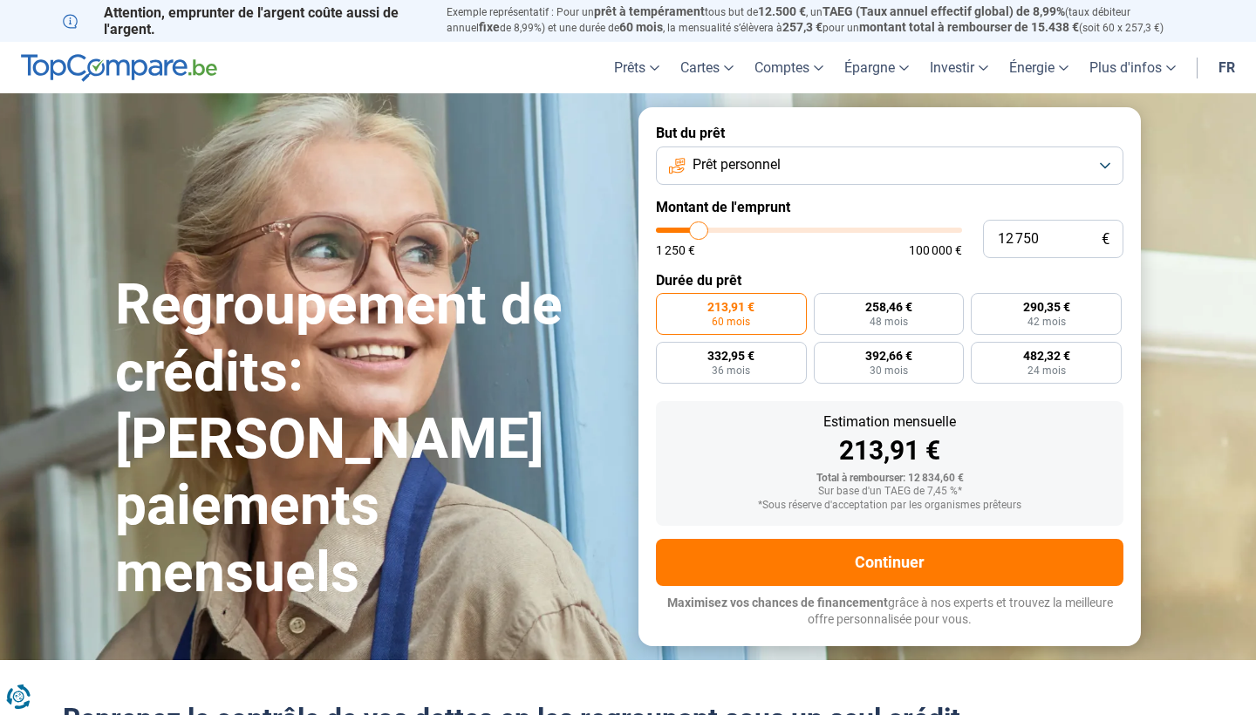
type input "12750"
click at [700, 233] on input "range" at bounding box center [809, 230] width 306 height 5
type input "13 250"
type input "13250"
type input "13 500"
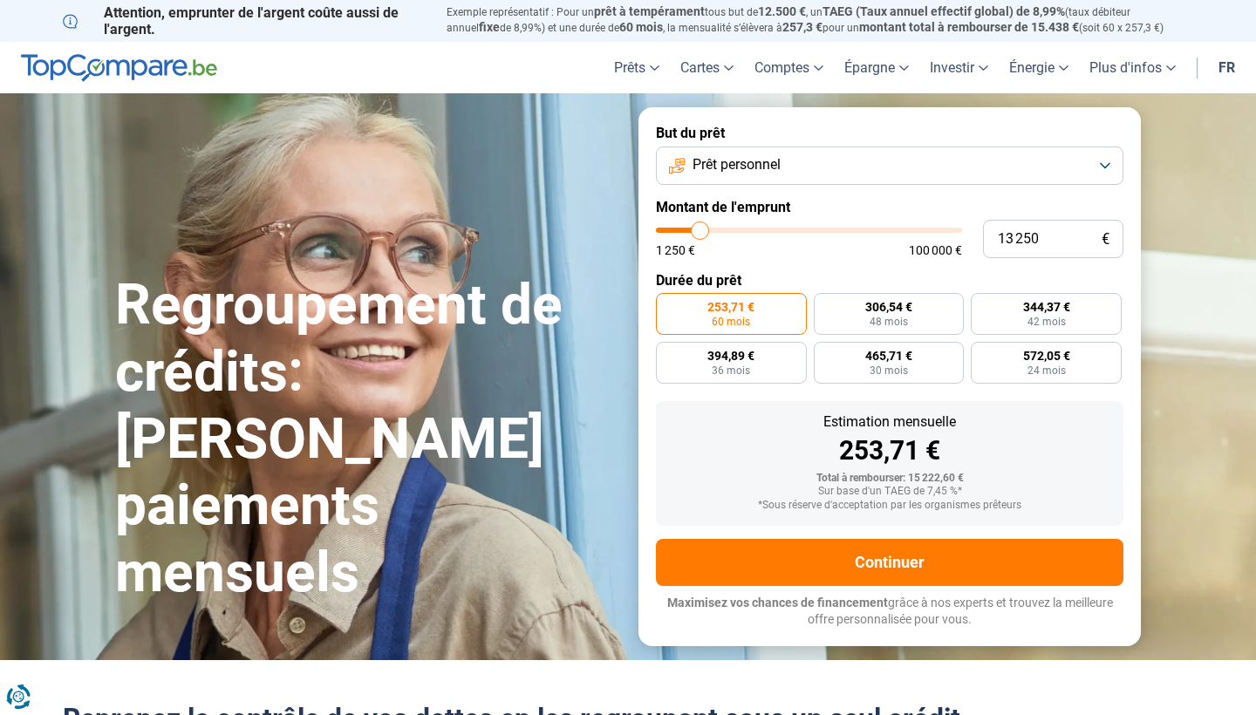
type input "13500"
type input "13 750"
type input "13750"
type input "14 000"
type input "14000"
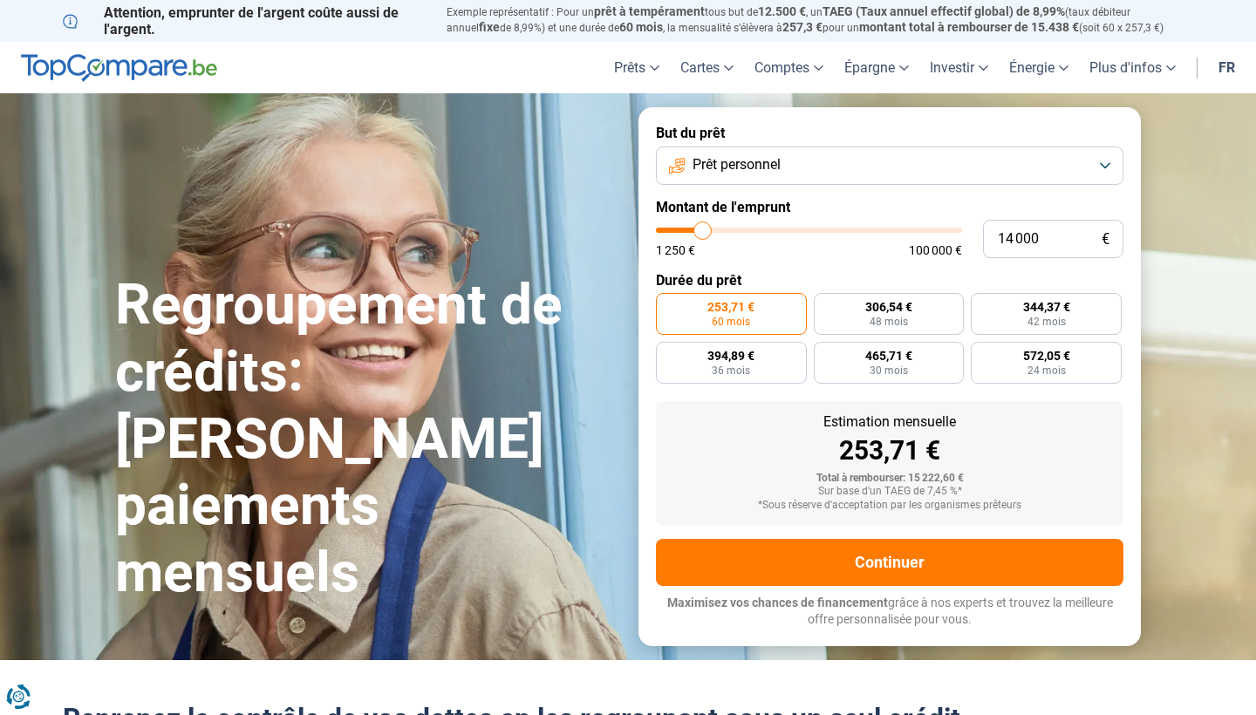
type input "14 250"
type input "14250"
type input "14 750"
type input "14750"
type input "15 000"
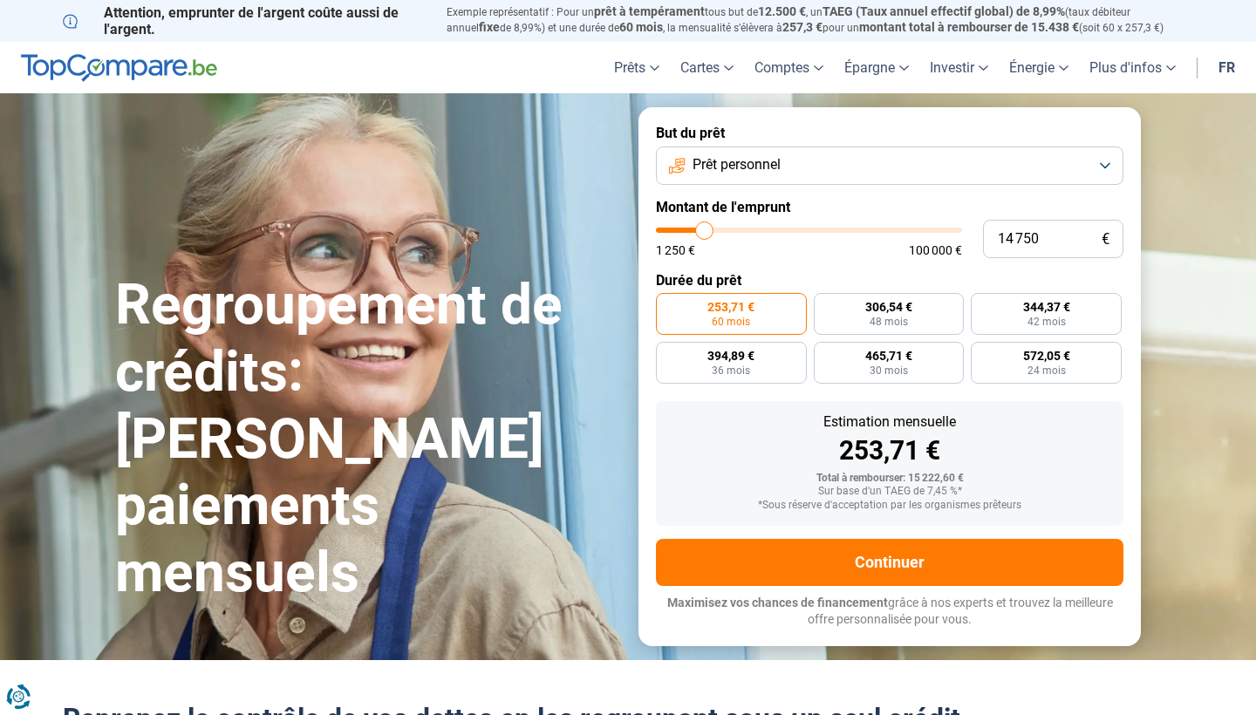
type input "15000"
type input "15 250"
type input "15250"
click at [706, 233] on input "range" at bounding box center [809, 230] width 306 height 5
radio input "false"
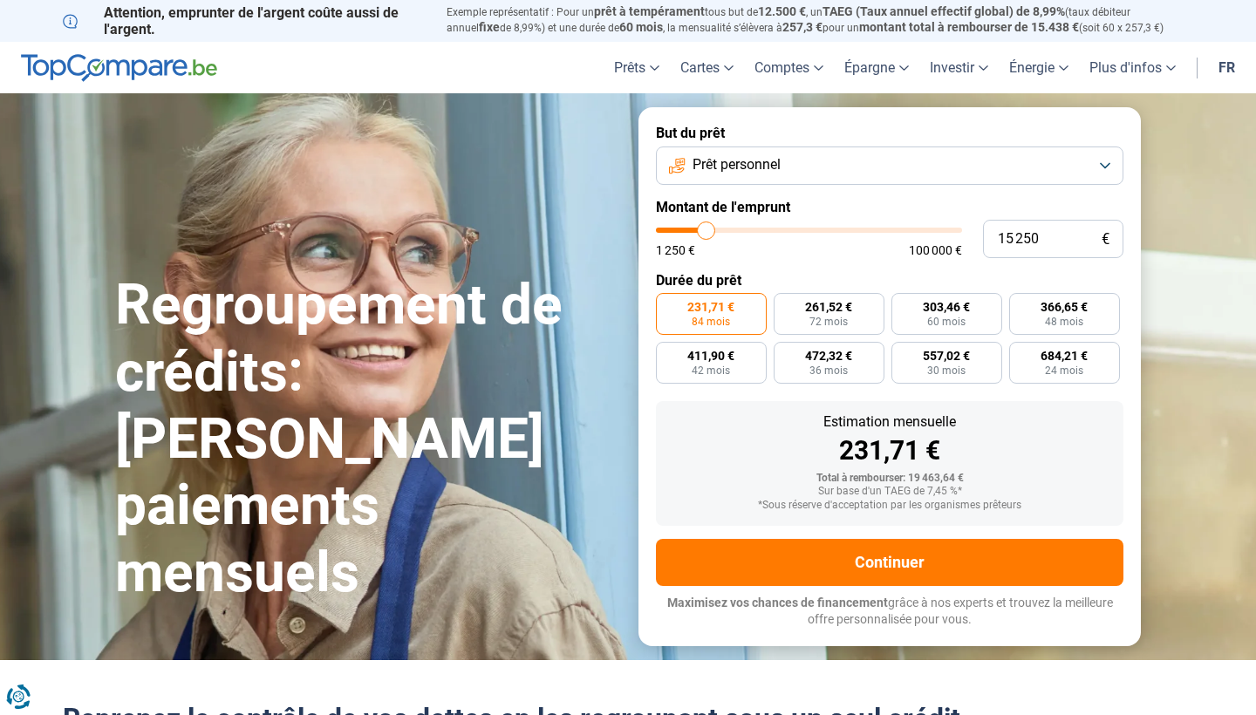
type input "15 500"
type input "15500"
type input "15 750"
type input "15750"
type input "16 250"
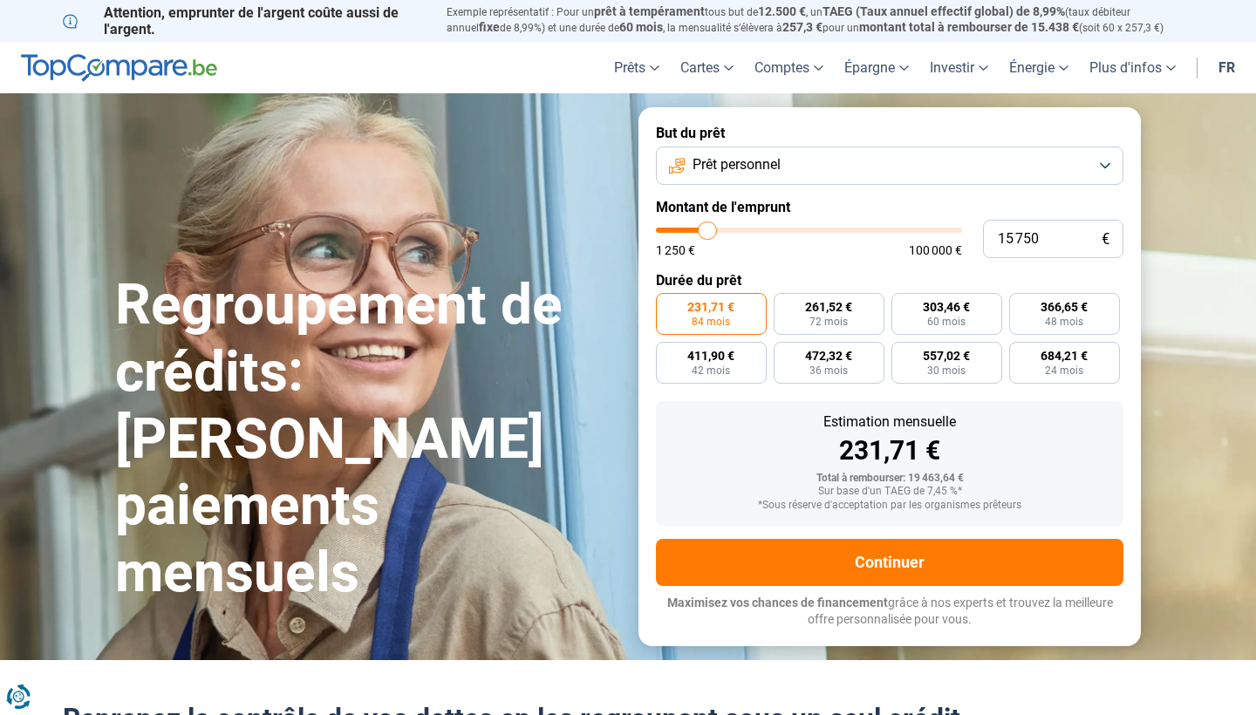
type input "16250"
type input "16 500"
type input "16500"
type input "16 750"
type input "16750"
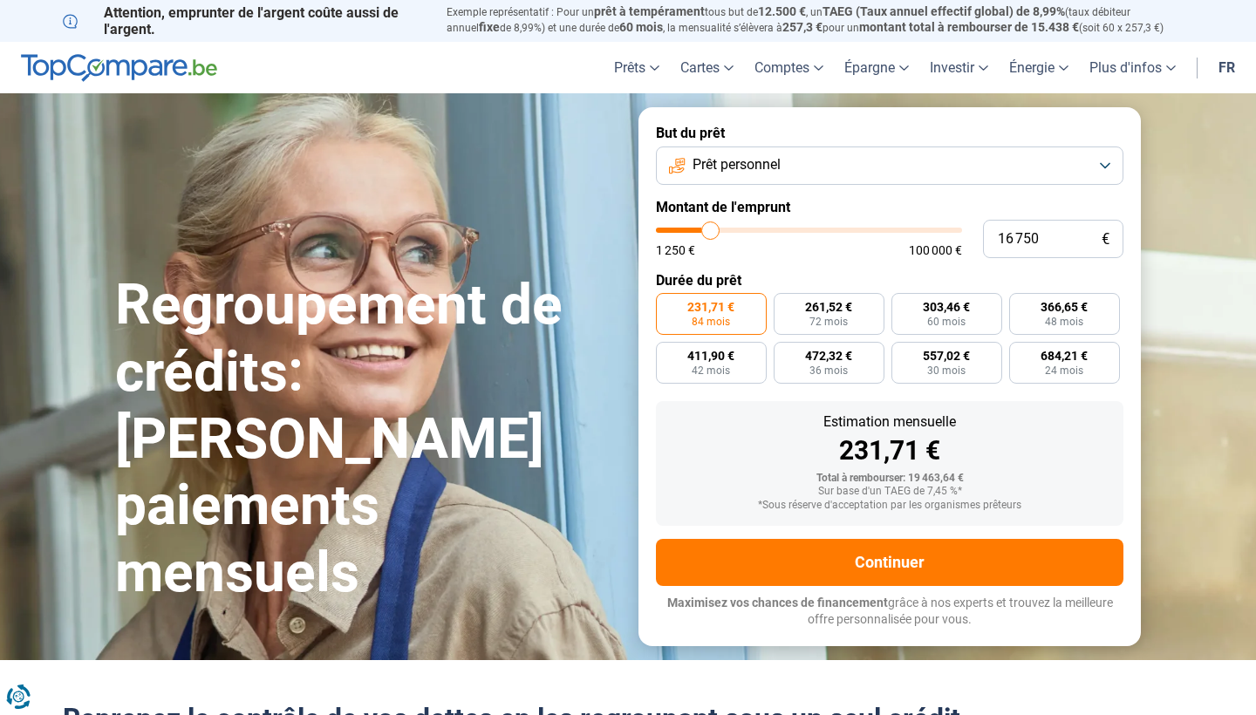
type input "17 000"
type input "17000"
click at [712, 233] on input "range" at bounding box center [809, 230] width 306 height 5
click at [727, 301] on span "258,30 €" at bounding box center [710, 307] width 47 height 12
click at [667, 301] on input "258,30 € 84 mois" at bounding box center [661, 298] width 11 height 11
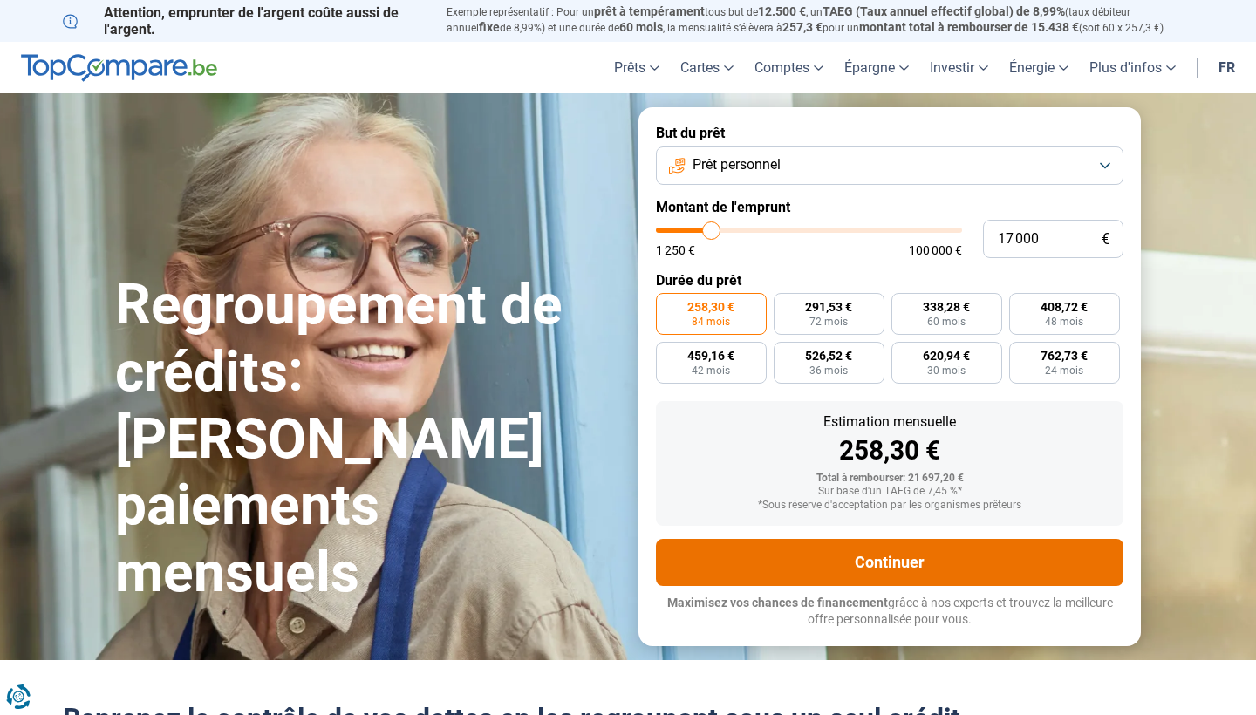
click at [822, 577] on button "Continuer" at bounding box center [890, 562] width 468 height 47
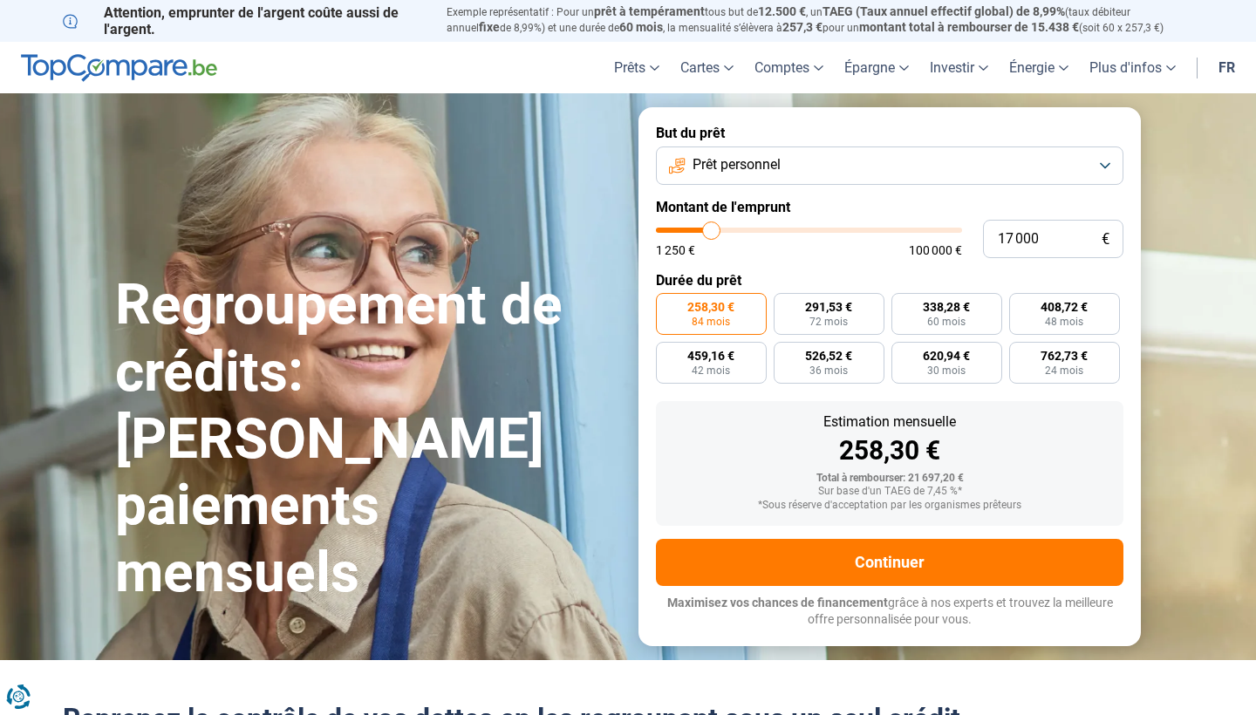
type input "18 500"
type input "18500"
type input "18 750"
type input "18750"
type input "19 250"
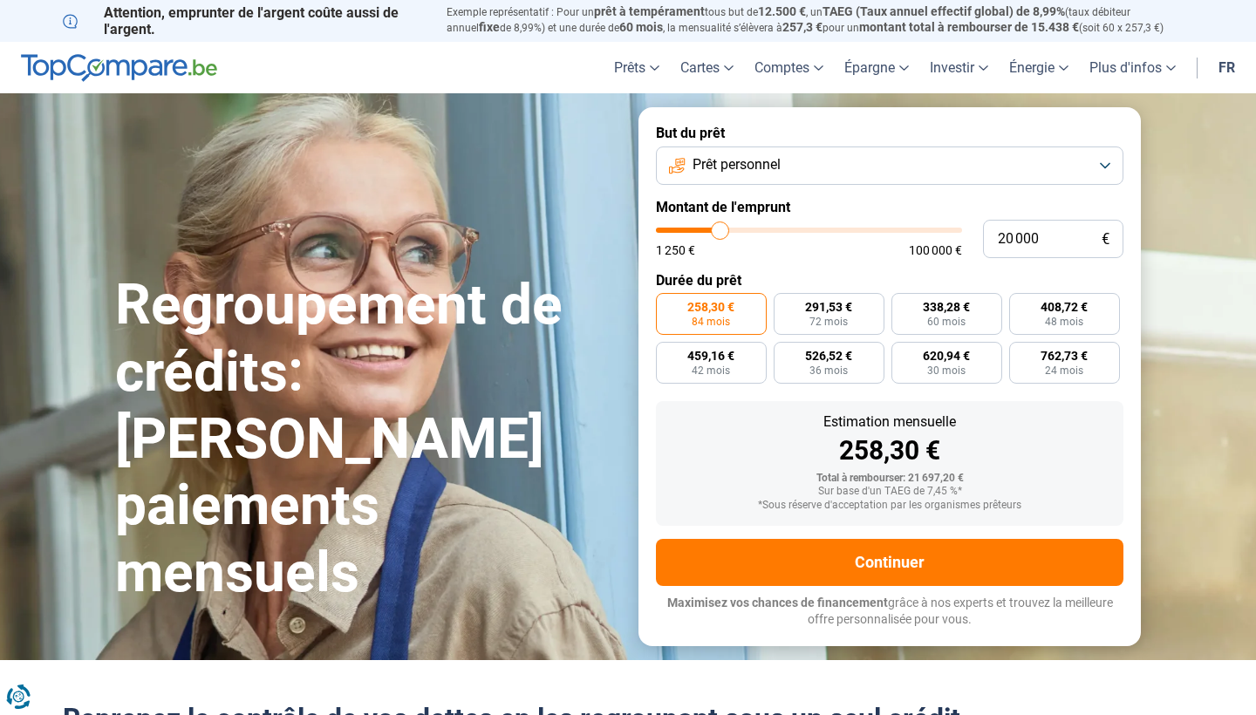
click at [720, 228] on input "range" at bounding box center [809, 230] width 306 height 5
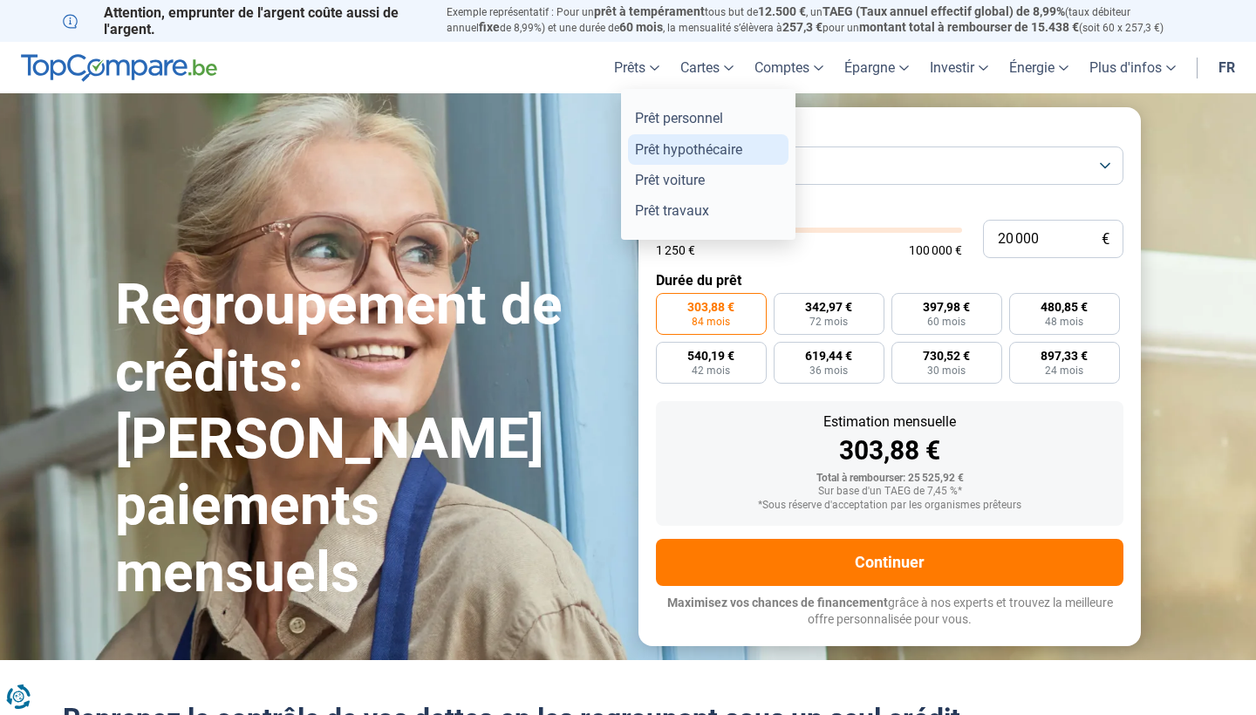
click at [646, 142] on link "Prêt hypothécaire" at bounding box center [708, 149] width 160 height 31
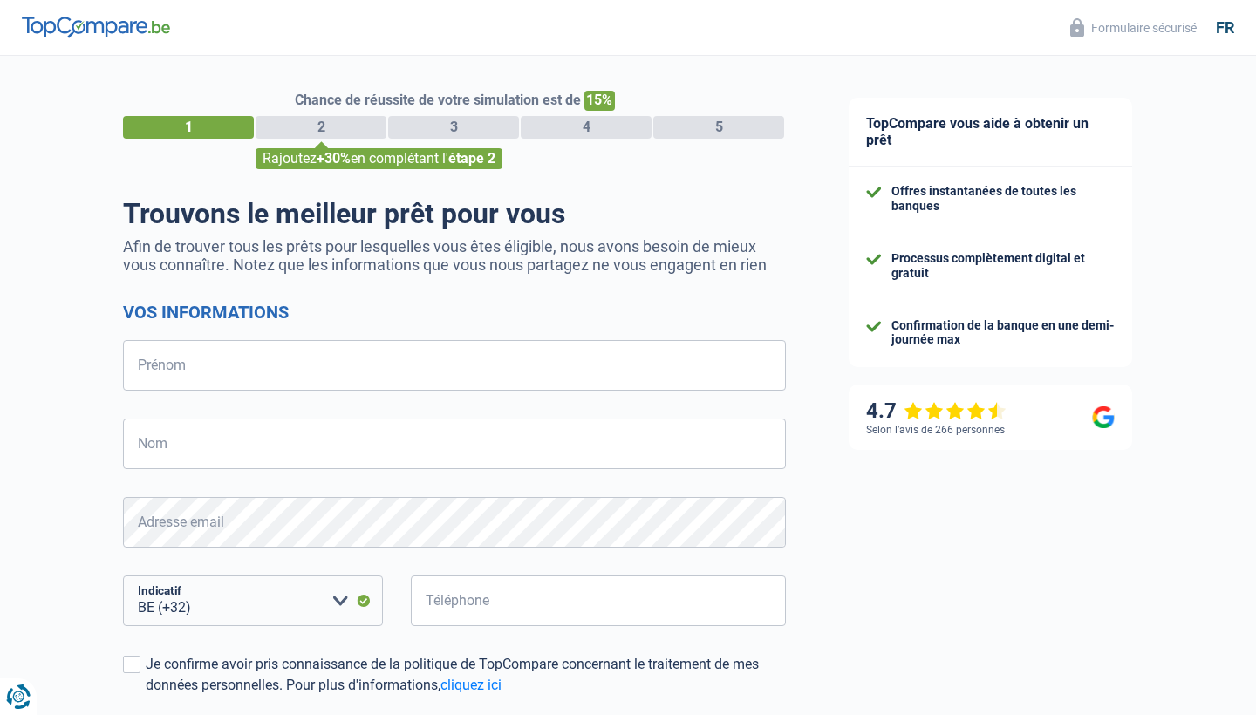
select select "32"
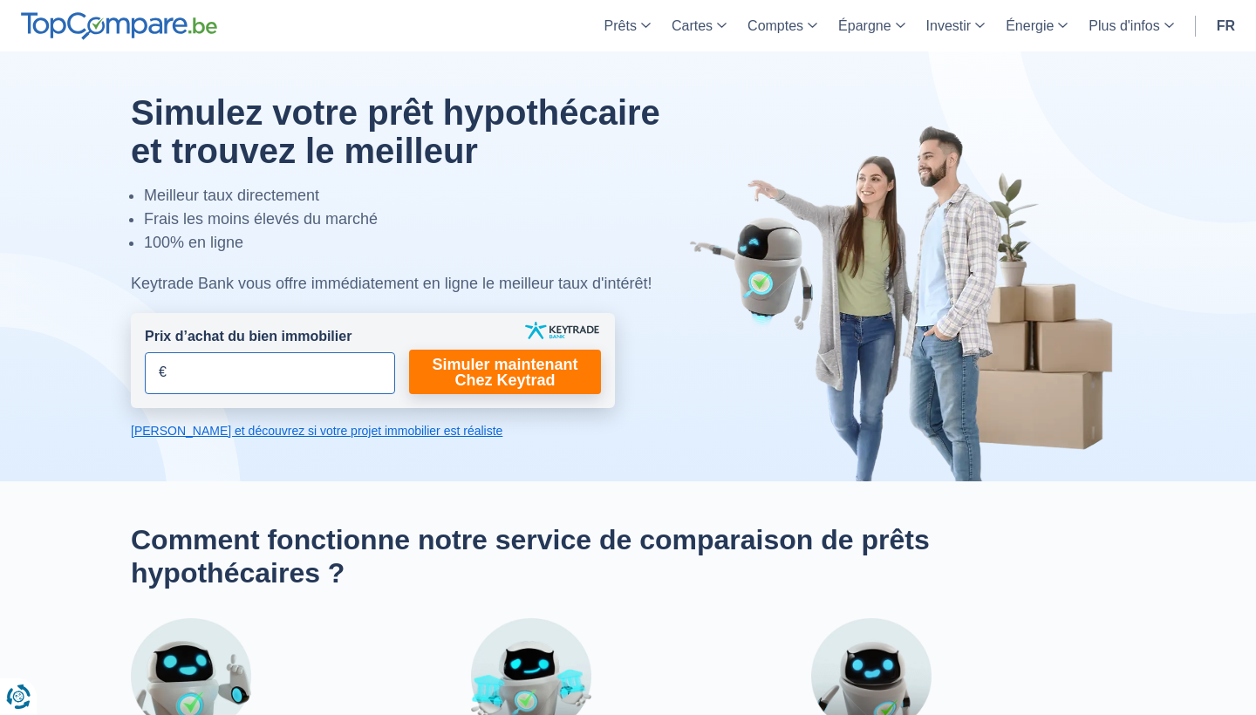
click at [330, 392] on input "Prix d’achat du bien immobilier" at bounding box center [270, 373] width 250 height 42
type input "12.000"
click at [488, 372] on link "Simuler maintenant Chez Keytrad" at bounding box center [505, 372] width 192 height 44
click at [514, 365] on link "Simuler maintenant Chez Keytrad" at bounding box center [505, 372] width 192 height 44
